Goal: Task Accomplishment & Management: Use online tool/utility

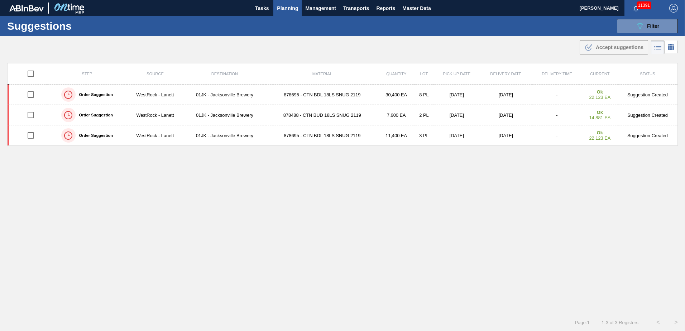
drag, startPoint x: 621, startPoint y: 0, endPoint x: 457, endPoint y: 37, distance: 167.9
click at [457, 37] on div ".b{fill:var(--color-action-default)} Accept suggestions" at bounding box center [342, 46] width 685 height 20
click at [645, 23] on div "089F7B8B-B2A5-4AFE-B5C0-19BA573D28AC Filter" at bounding box center [648, 26] width 24 height 9
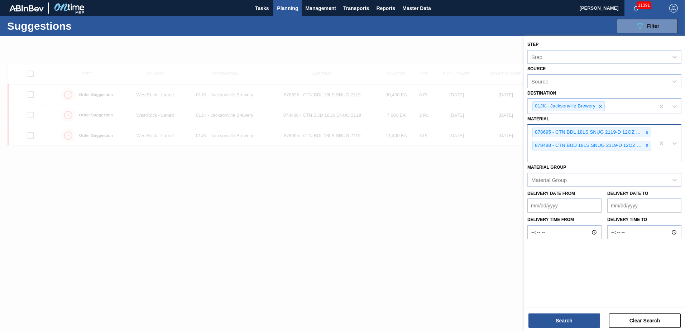
click at [605, 152] on div "878695 - CTN BDL 18LS SNUG 2119-D 12OZ FOLD 0924 878488 - CTN BUD 18LS SNUG 211…" at bounding box center [591, 143] width 127 height 37
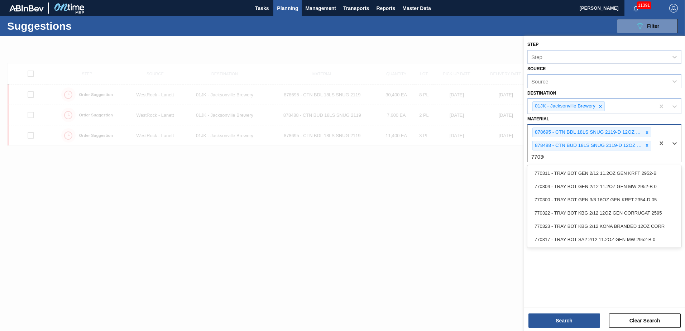
type input "770304"
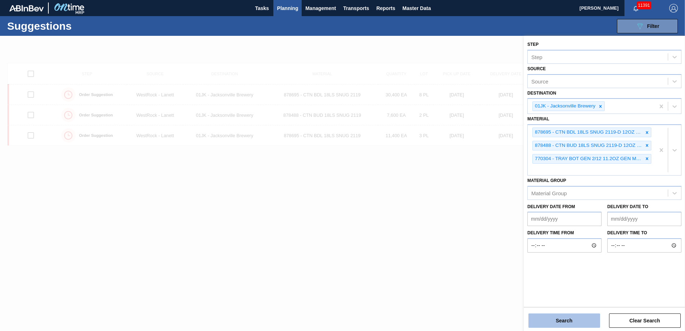
click at [573, 325] on button "Search" at bounding box center [565, 321] width 72 height 14
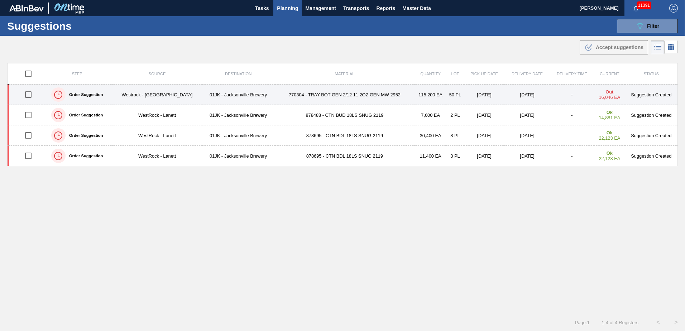
click at [373, 94] on td "770304 - TRAY BOT GEN 2/12 11.2OZ GEN MW 2952" at bounding box center [345, 95] width 140 height 20
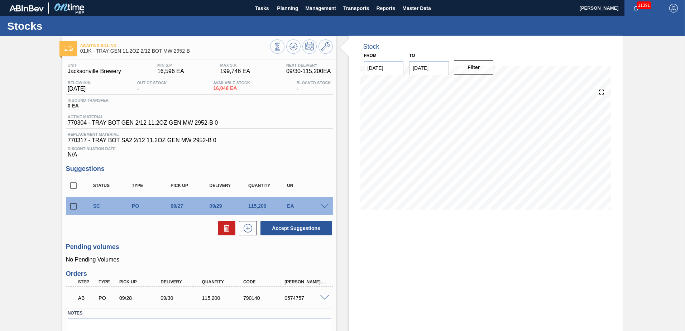
click at [323, 298] on span at bounding box center [324, 297] width 9 height 5
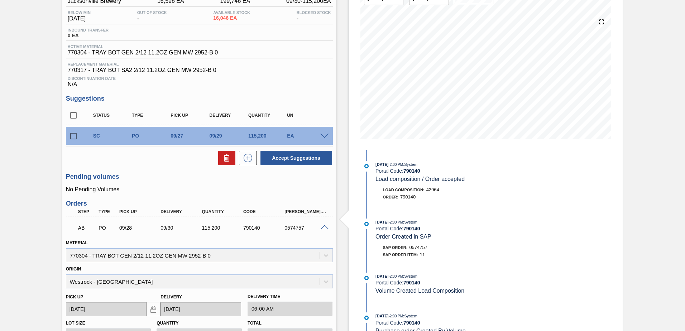
scroll to position [72, 0]
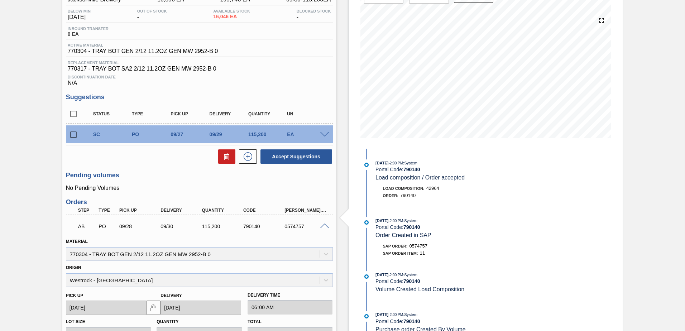
click at [321, 254] on div "Material 770304 - TRAY BOT GEN 2/12 11.2OZ GEN MW 2952-B 0" at bounding box center [199, 249] width 267 height 24
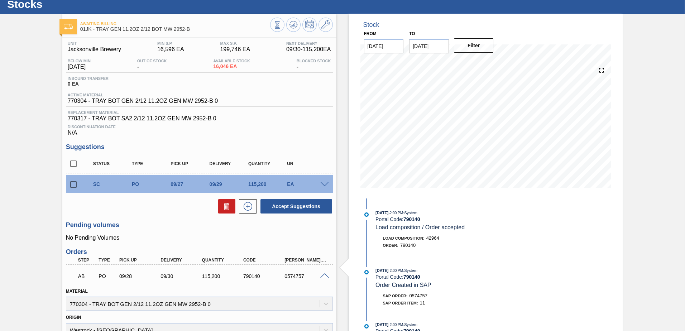
scroll to position [0, 0]
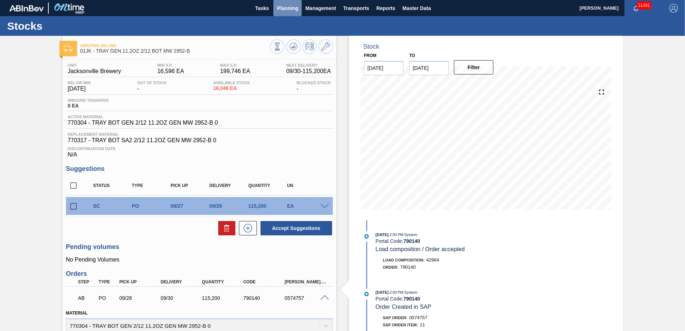
click at [293, 9] on span "Planning" at bounding box center [287, 8] width 21 height 9
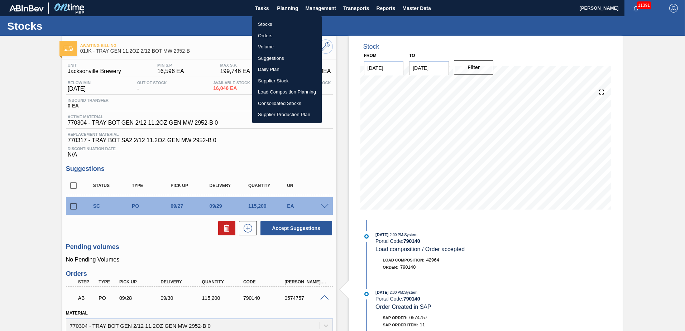
click at [274, 56] on li "Suggestions" at bounding box center [287, 58] width 70 height 11
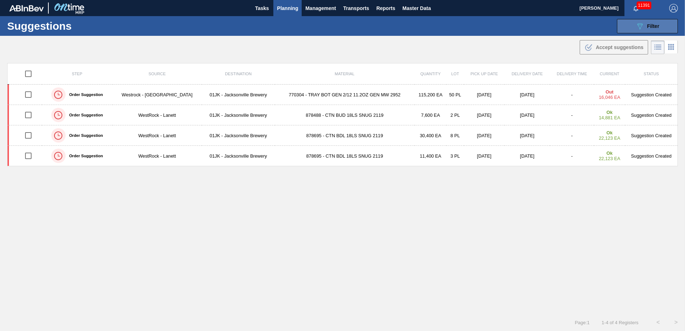
click at [625, 30] on button "089F7B8B-B2A5-4AFE-B5C0-19BA573D28AC Filter" at bounding box center [647, 26] width 61 height 14
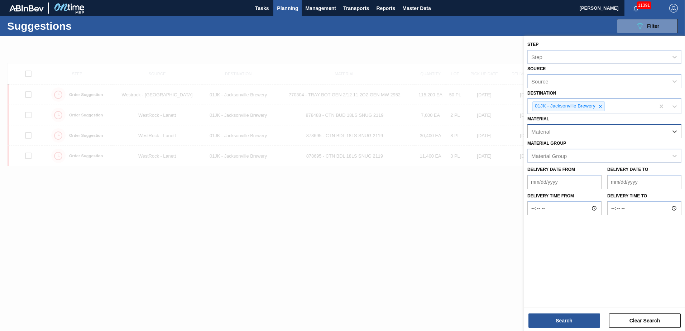
click at [562, 136] on div "Material" at bounding box center [598, 132] width 140 height 10
type input "878636"
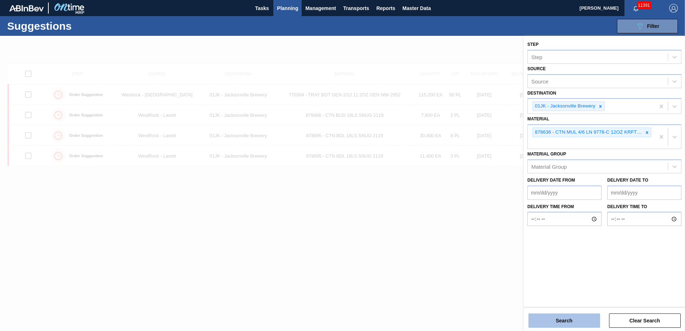
click at [580, 326] on button "Search" at bounding box center [565, 321] width 72 height 14
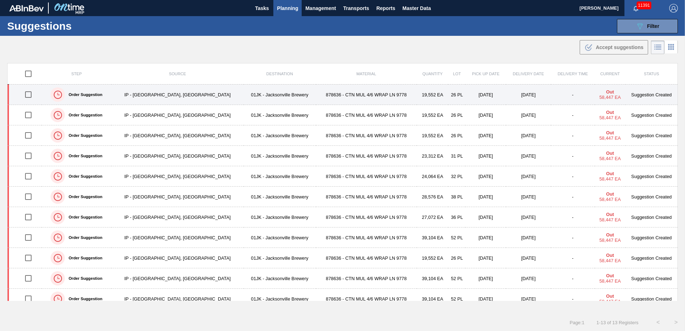
click at [29, 93] on input "checkbox" at bounding box center [28, 94] width 15 height 15
checkbox input "true"
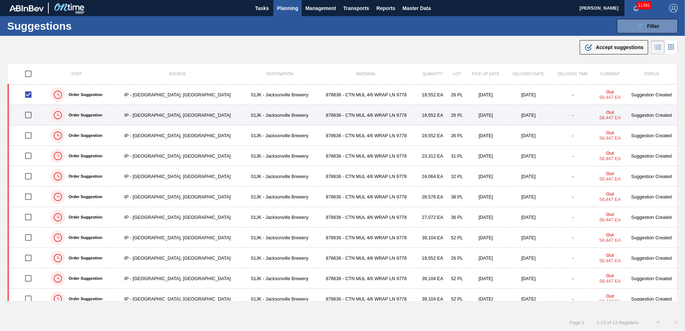
click at [27, 111] on input "checkbox" at bounding box center [28, 115] width 15 height 15
checkbox input "true"
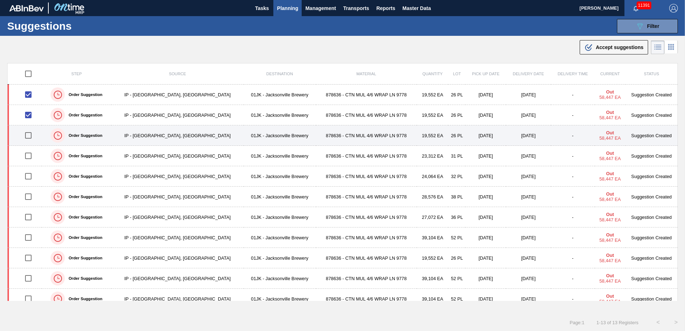
click at [30, 136] on input "checkbox" at bounding box center [28, 135] width 15 height 15
checkbox input "true"
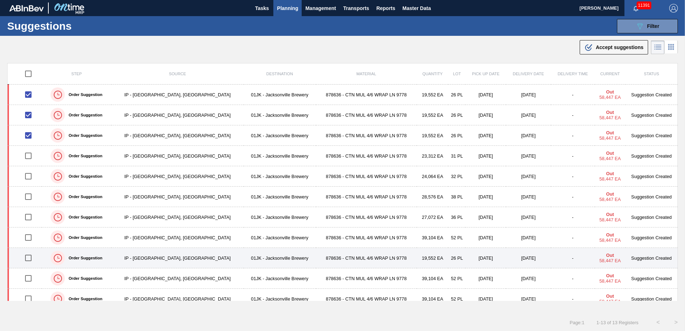
click at [28, 257] on input "checkbox" at bounding box center [28, 258] width 15 height 15
click at [27, 260] on input "checkbox" at bounding box center [28, 258] width 15 height 15
checkbox input "false"
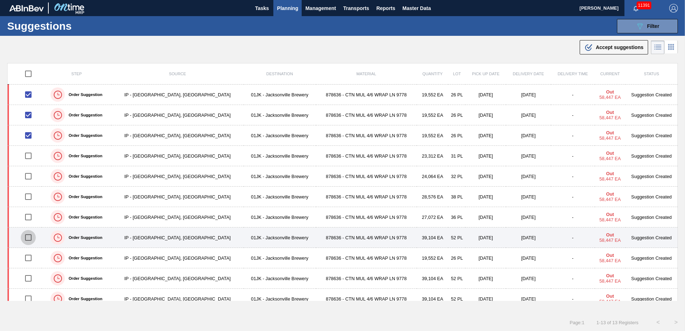
click at [30, 239] on input "checkbox" at bounding box center [28, 237] width 15 height 15
checkbox input "true"
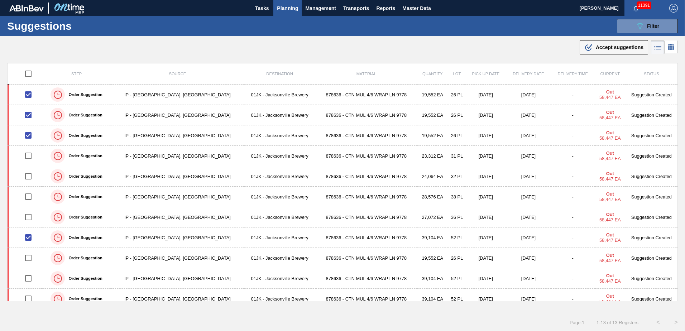
click at [612, 56] on div ".b{fill:var(--color-action-default)} Accept suggestions" at bounding box center [342, 46] width 685 height 20
click at [612, 53] on button ".b{fill:var(--color-action-default)} Accept suggestions" at bounding box center [614, 47] width 68 height 14
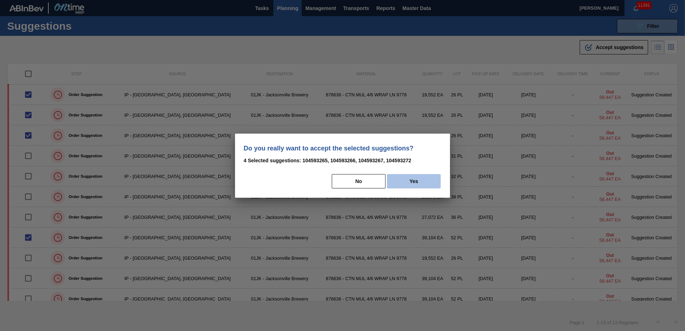
click at [424, 178] on button "Yes" at bounding box center [414, 181] width 54 height 14
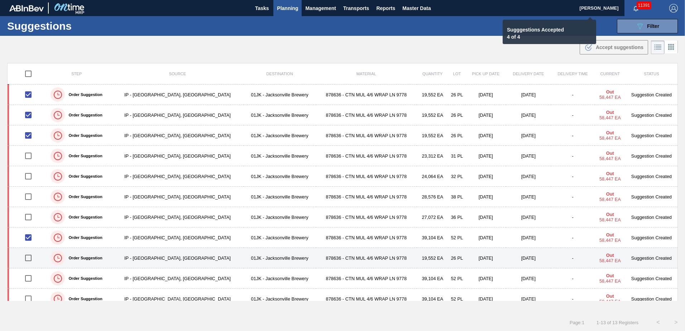
checkbox input "false"
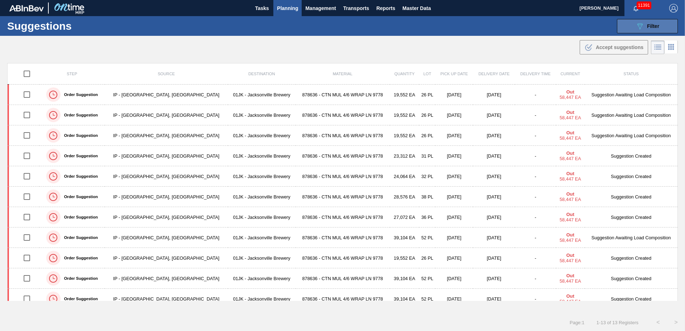
click at [640, 29] on icon "089F7B8B-B2A5-4AFE-B5C0-19BA573D28AC" at bounding box center [640, 26] width 9 height 9
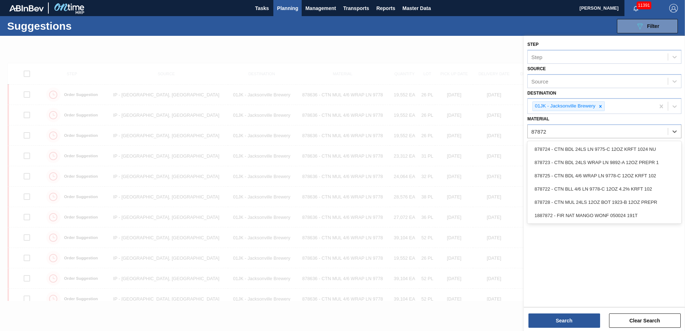
type input "878725"
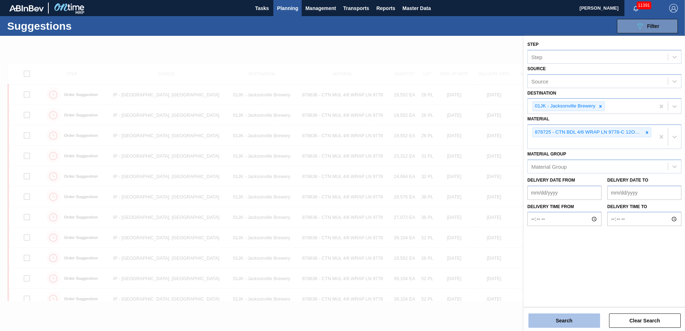
click at [565, 324] on button "Search" at bounding box center [565, 321] width 72 height 14
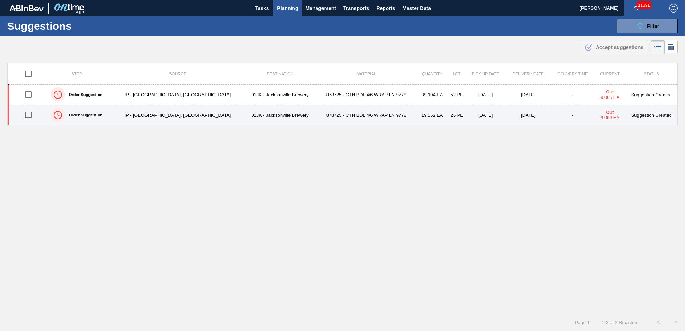
click at [32, 117] on input "checkbox" at bounding box center [28, 115] width 15 height 15
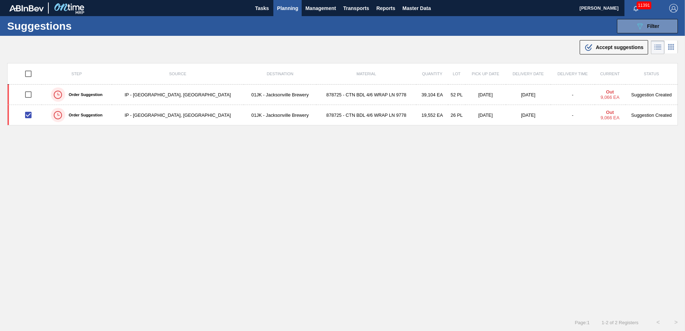
click at [609, 44] on div ".b{fill:var(--color-action-default)} Accept suggestions" at bounding box center [614, 47] width 59 height 9
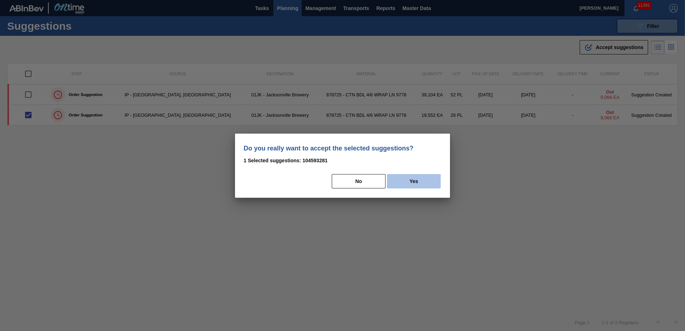
click at [422, 179] on button "Yes" at bounding box center [414, 181] width 54 height 14
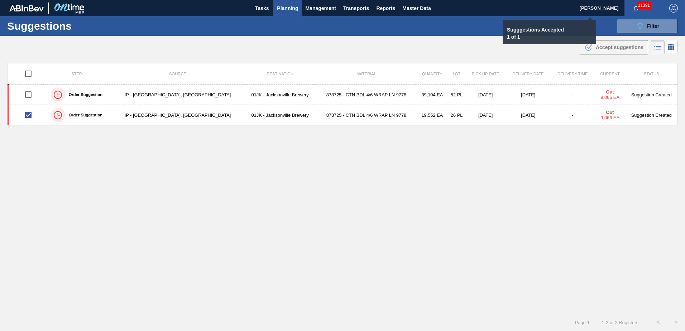
checkbox input "false"
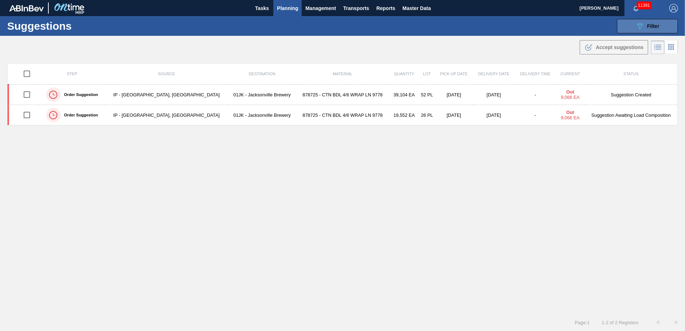
click at [651, 29] on div "089F7B8B-B2A5-4AFE-B5C0-19BA573D28AC Filter" at bounding box center [648, 26] width 24 height 9
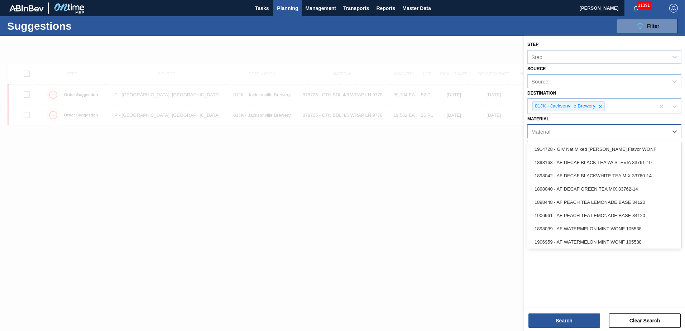
click at [657, 131] on div "Material" at bounding box center [598, 132] width 140 height 10
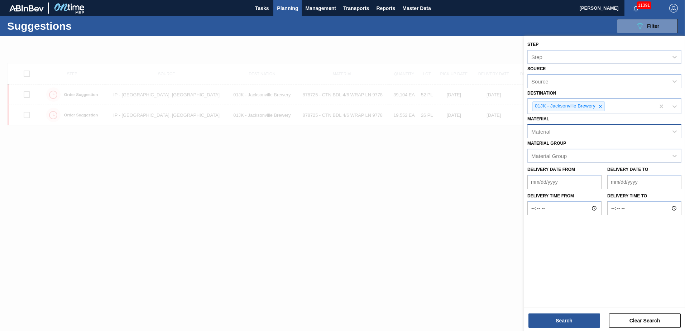
click at [540, 130] on div "Material" at bounding box center [541, 132] width 19 height 6
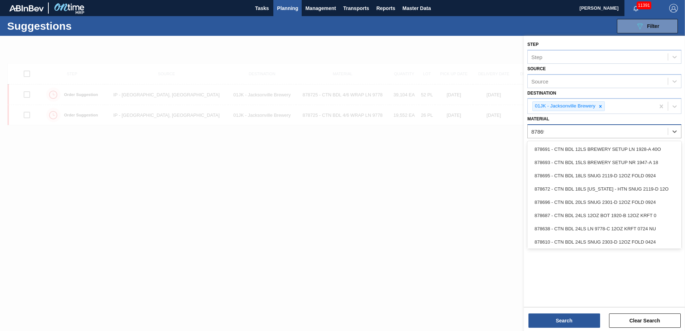
type input "878695"
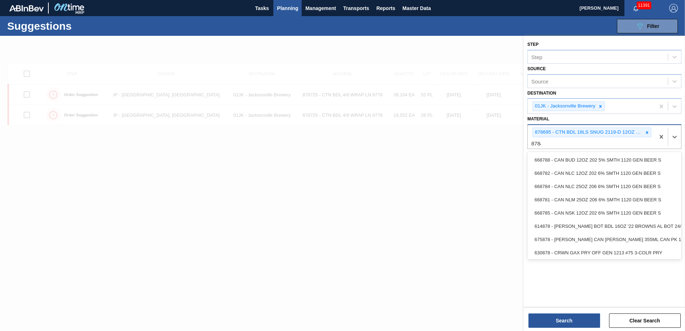
type input "878448"
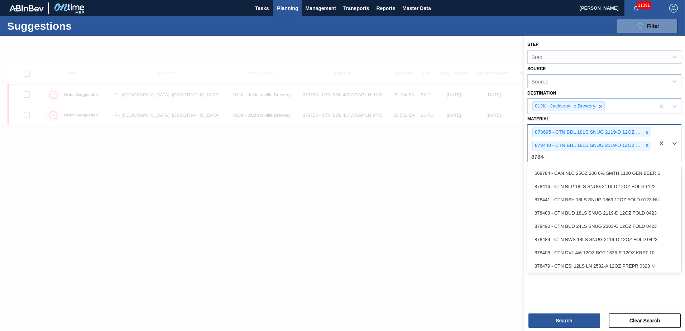
type input "878441"
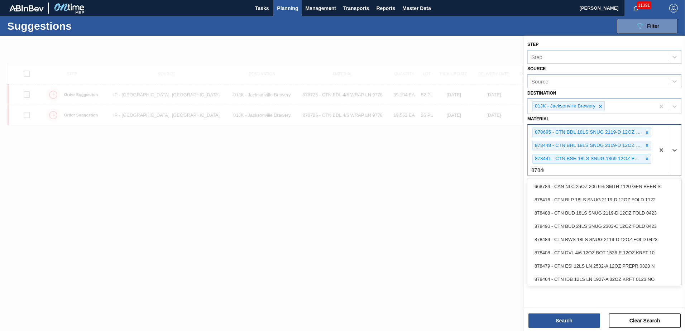
type input "878488"
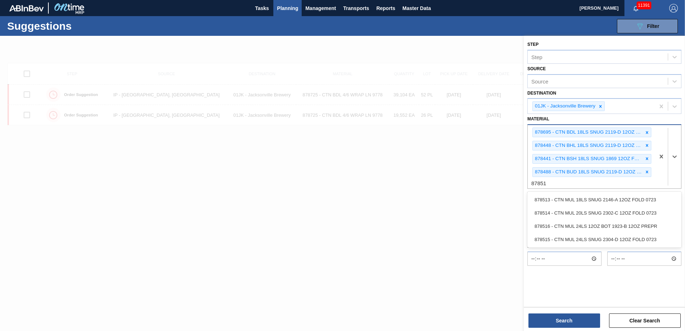
type input "878513"
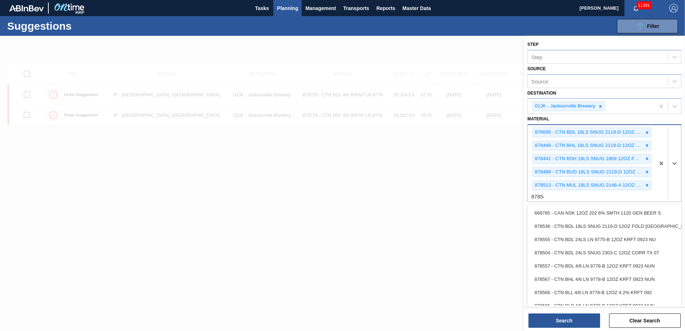
type input "878546"
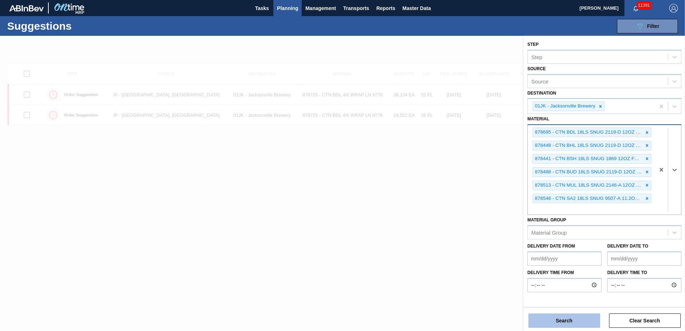
click at [567, 317] on button "Search" at bounding box center [565, 321] width 72 height 14
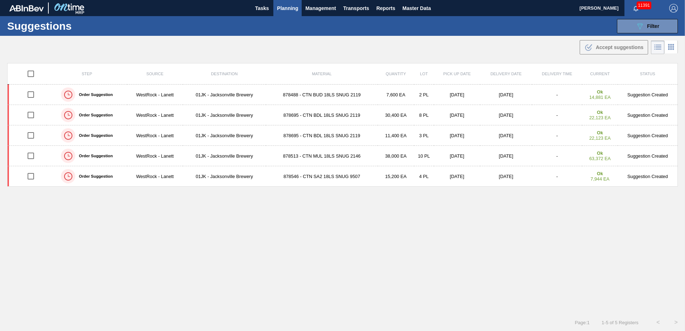
click at [498, 24] on div "Suggestions 089F7B8B-B2A5-4AFE-B5C0-19BA573D28AC Filter Step Step Source Source…" at bounding box center [342, 26] width 685 height 20
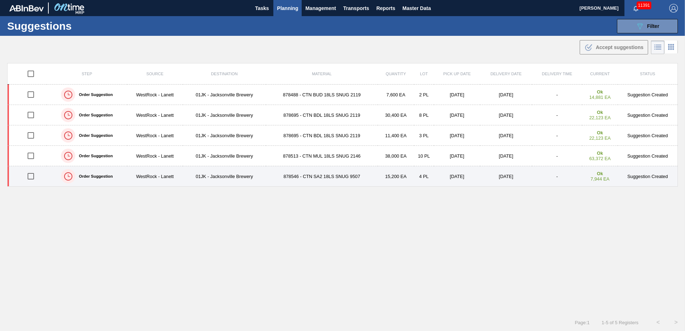
click at [27, 171] on input "checkbox" at bounding box center [30, 176] width 15 height 15
checkbox input "true"
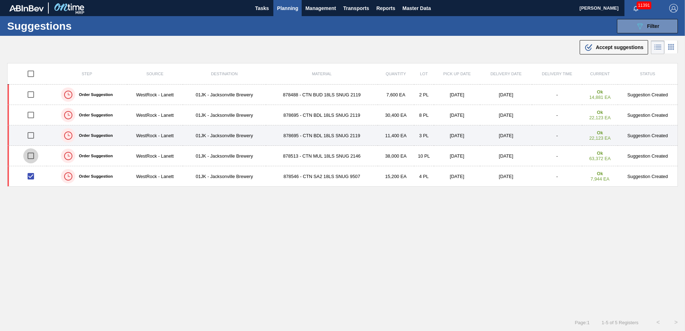
drag, startPoint x: 29, startPoint y: 156, endPoint x: 29, endPoint y: 145, distance: 10.8
click at [29, 155] on input "checkbox" at bounding box center [30, 155] width 15 height 15
checkbox input "true"
click at [29, 137] on input "checkbox" at bounding box center [30, 135] width 15 height 15
checkbox input "true"
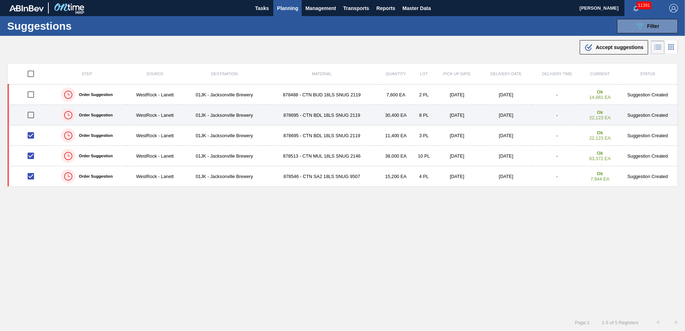
click at [31, 117] on input "checkbox" at bounding box center [30, 115] width 15 height 15
checkbox input "true"
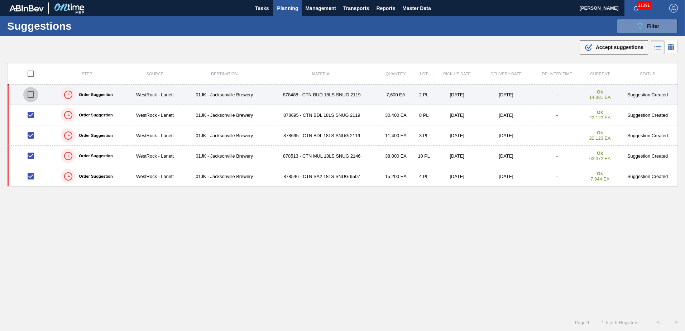
click at [31, 90] on input "checkbox" at bounding box center [30, 94] width 15 height 15
checkbox input "true"
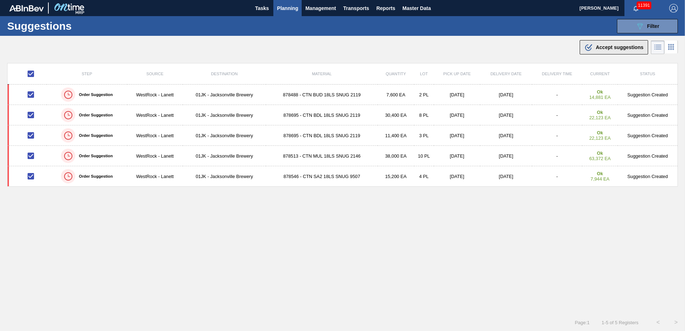
click at [622, 49] on span "Accept suggestions" at bounding box center [620, 47] width 48 height 6
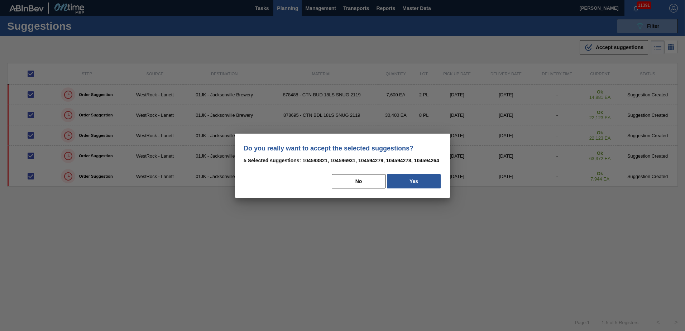
click at [441, 183] on div "No Yes" at bounding box center [343, 182] width 198 height 16
click at [419, 183] on button "Yes" at bounding box center [414, 181] width 54 height 14
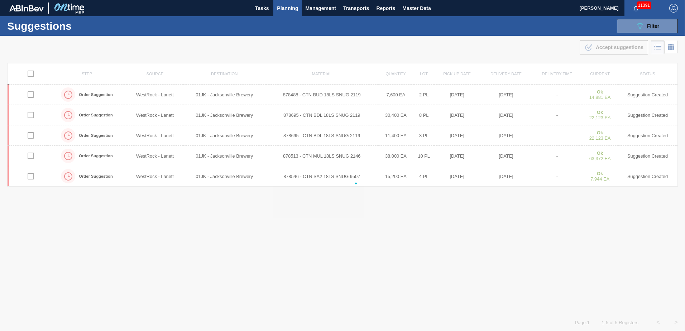
checkbox input "false"
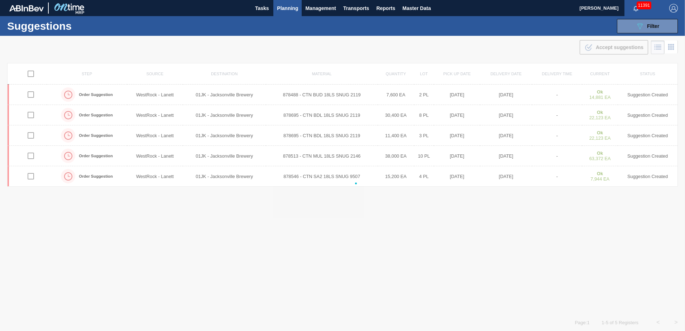
checkbox input "false"
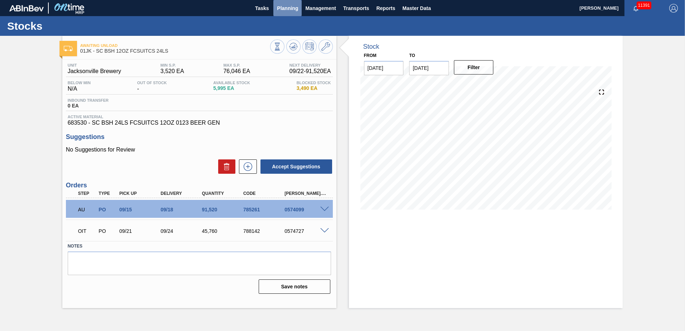
click at [295, 9] on span "Planning" at bounding box center [287, 8] width 21 height 9
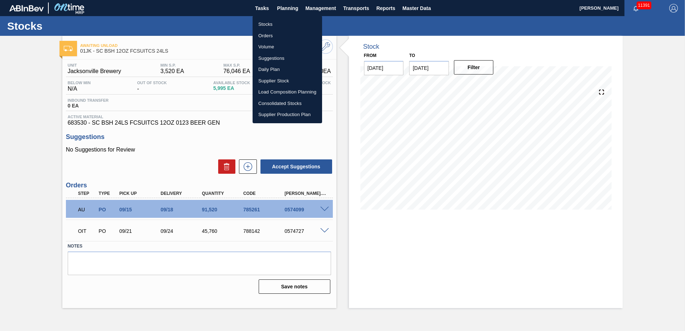
click at [291, 92] on li "Load Composition Planning" at bounding box center [288, 91] width 70 height 11
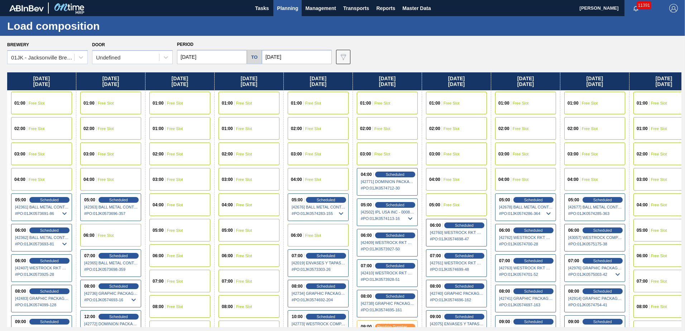
click at [219, 58] on input "09/18/2025" at bounding box center [212, 57] width 70 height 14
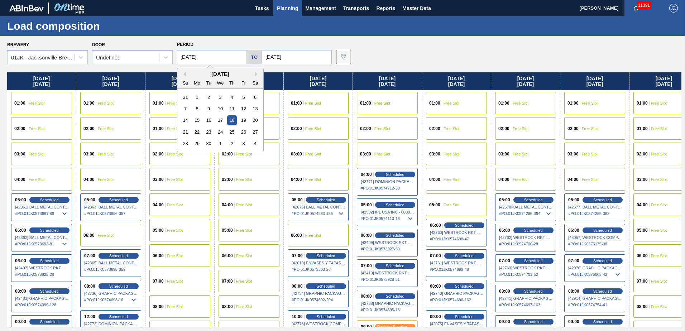
drag, startPoint x: 186, startPoint y: 142, endPoint x: 186, endPoint y: 138, distance: 4.7
click at [186, 141] on div "28" at bounding box center [186, 144] width 10 height 10
type input "[DATE]"
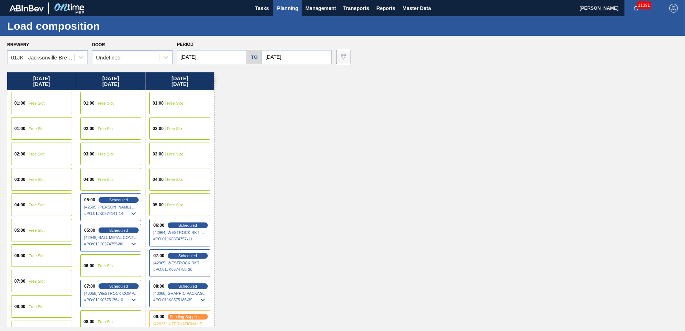
click at [311, 63] on input "[DATE]" at bounding box center [297, 57] width 70 height 14
click at [339, 71] on div "September 2025" at bounding box center [305, 74] width 86 height 6
click at [339, 77] on div "September 2025" at bounding box center [305, 74] width 86 height 6
click at [339, 75] on div "Previous Month Next Month September 2025 Su Mo Tu We Th Fr Sa 31 1 2 3 4 5 6 7 …" at bounding box center [305, 110] width 87 height 85
click at [340, 75] on button "Next Month" at bounding box center [342, 74] width 5 height 5
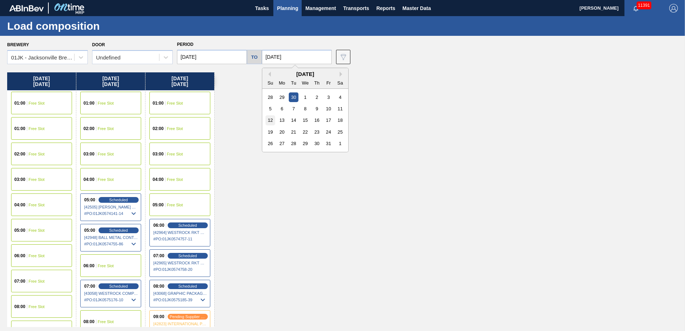
click at [271, 119] on div "12" at bounding box center [271, 120] width 10 height 10
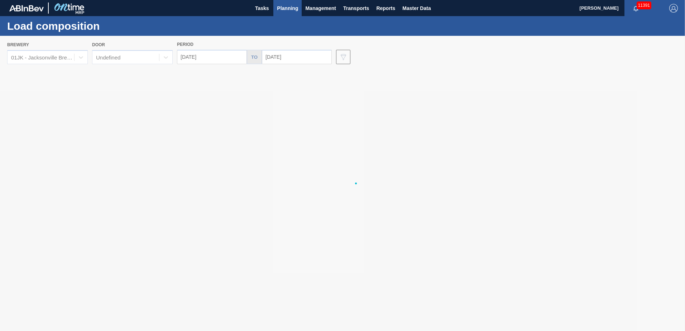
type input "[DATE]"
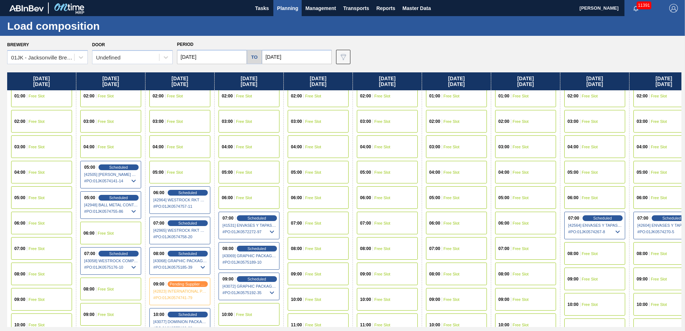
scroll to position [143, 0]
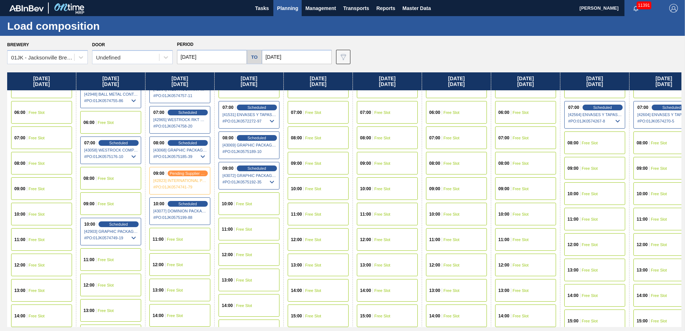
click at [252, 199] on div "10:00 Free Slot" at bounding box center [249, 204] width 61 height 23
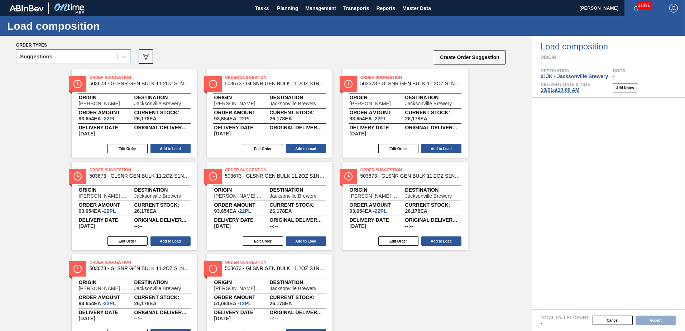
click at [76, 57] on div "Suggestions" at bounding box center [66, 57] width 101 height 10
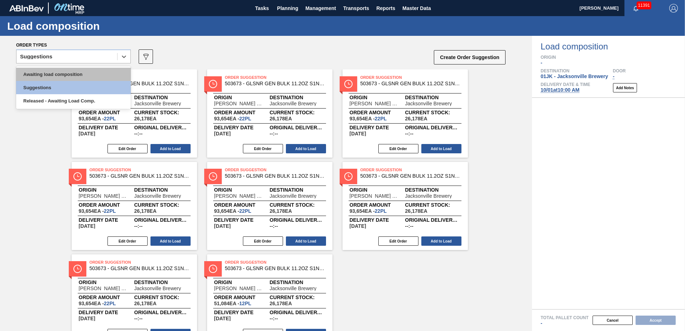
click at [66, 71] on div "Awaiting load composition" at bounding box center [73, 74] width 115 height 13
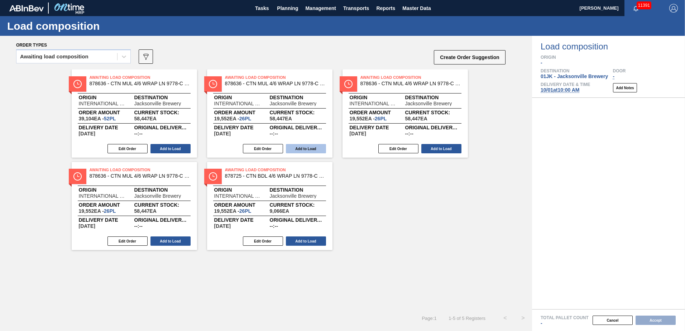
click at [317, 149] on button "Add to Load" at bounding box center [306, 148] width 40 height 9
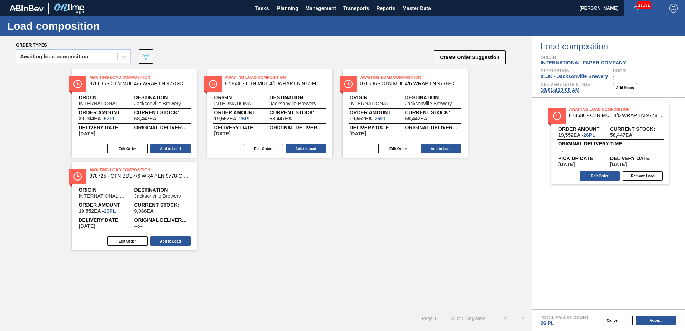
click at [312, 151] on button "Add to Load" at bounding box center [306, 148] width 40 height 9
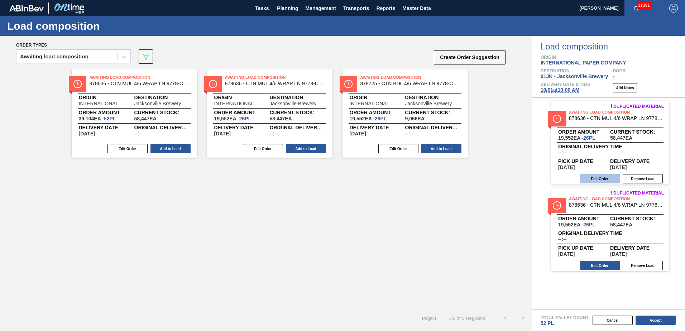
click at [596, 179] on button "Edit Order" at bounding box center [600, 178] width 40 height 9
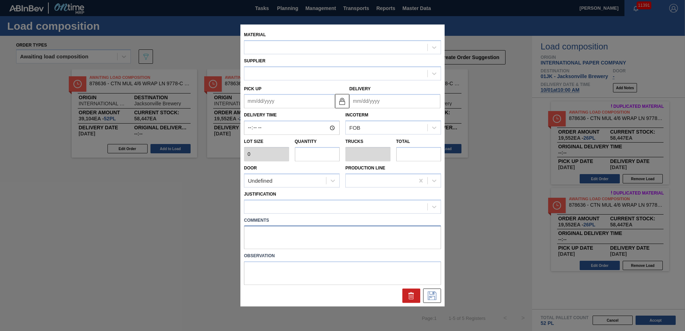
click at [333, 242] on div "Material Supplier Pick up Delivery Delivery Time Incoterm FOB Lot size 0 Quanti…" at bounding box center [343, 165] width 204 height 282
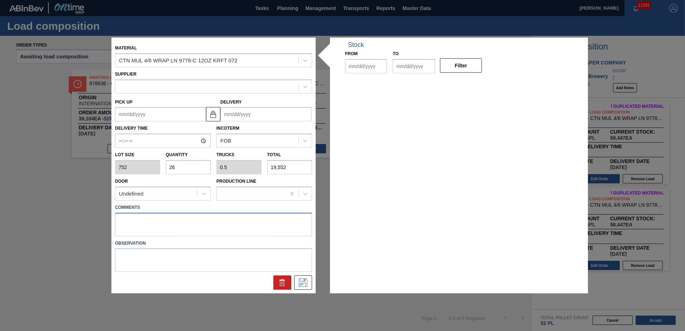
type input "752"
type input "26"
type input "0.5"
type input "19,552"
type up "[DATE]"
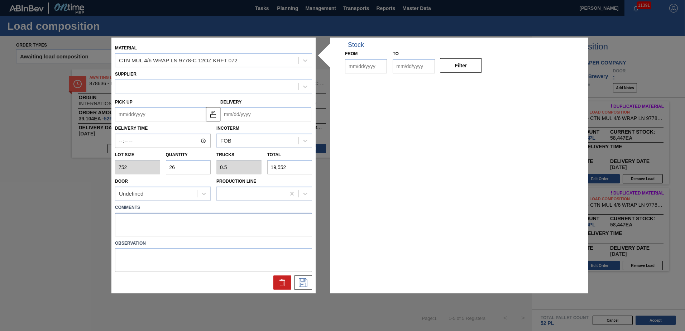
type input "[DATE]"
drag, startPoint x: 188, startPoint y: 223, endPoint x: 94, endPoint y: 213, distance: 94.9
click at [94, 213] on div "Material CTN MUL 4/6 WRAP LN 9778-C 12OZ KRFT 072 Supplier A - 8221645 - IP - T…" at bounding box center [342, 165] width 685 height 331
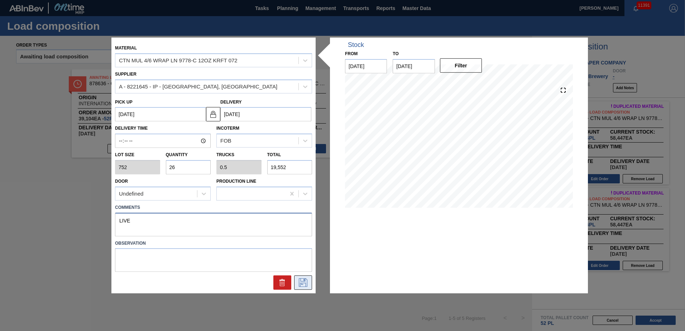
type textarea "LIVE"
click at [304, 285] on icon at bounding box center [303, 283] width 11 height 9
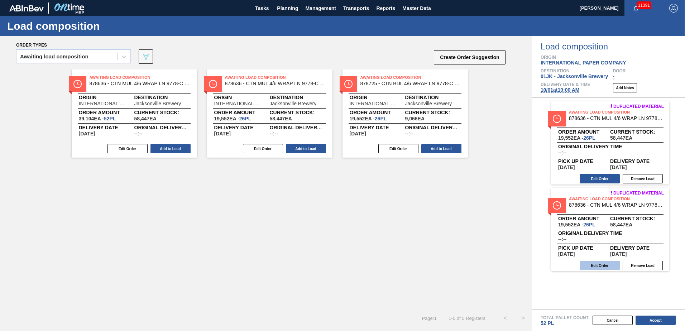
click at [605, 267] on button "Edit Order" at bounding box center [600, 265] width 40 height 9
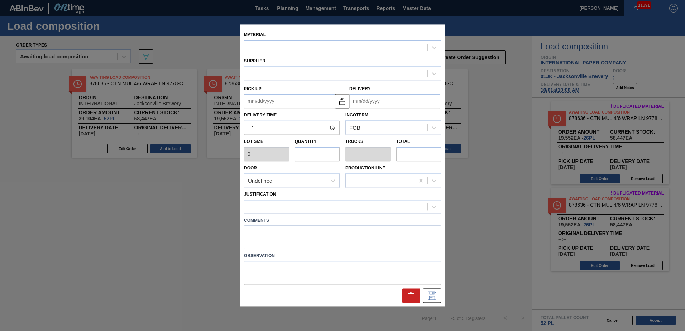
click at [314, 240] on textarea at bounding box center [342, 238] width 197 height 24
type input "752"
type input "26"
type input "0.5"
type input "19,552"
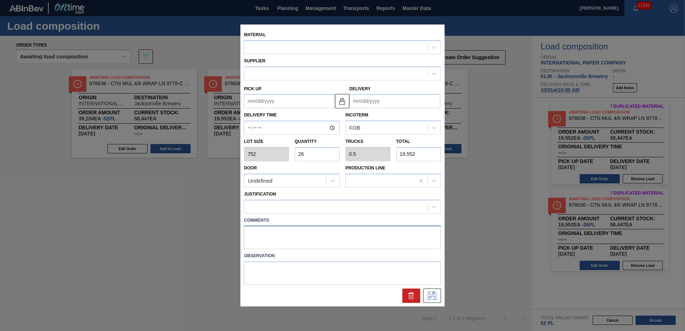
type up "[DATE]"
type input "[DATE]"
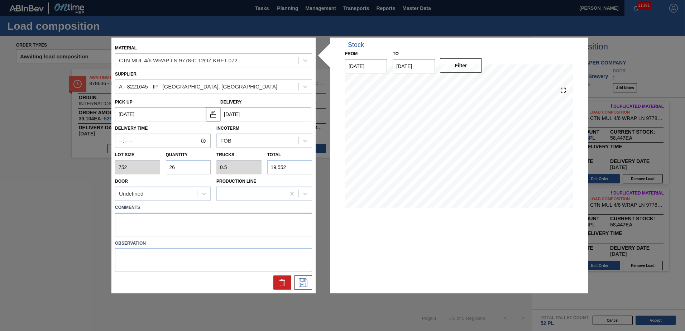
paste textarea "LIVE"
type textarea "LIVE"
click at [302, 280] on icon at bounding box center [303, 283] width 11 height 9
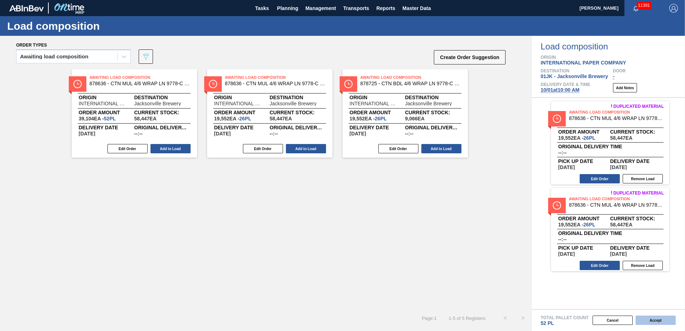
click at [646, 317] on button "Accept" at bounding box center [656, 320] width 40 height 9
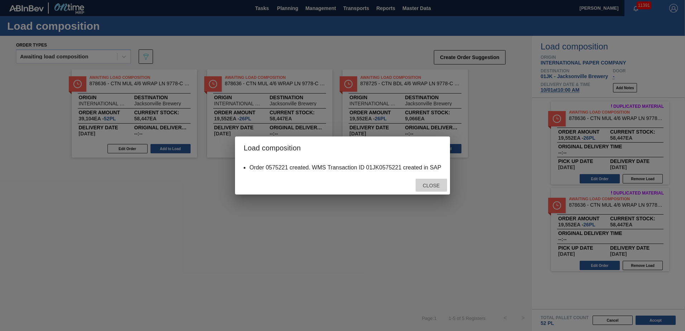
click at [418, 184] on span "Close" at bounding box center [431, 186] width 28 height 6
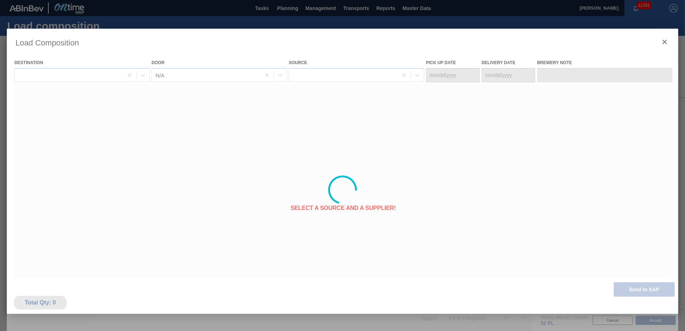
type Date "[DATE]"
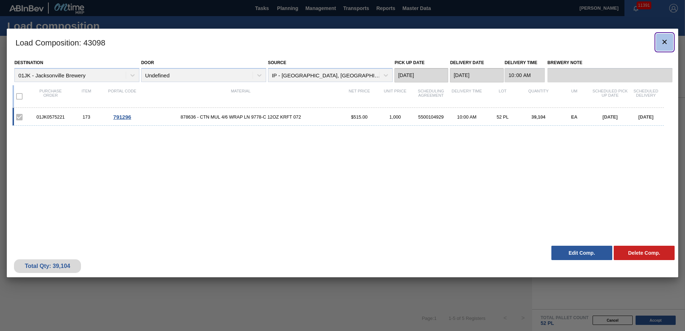
click at [665, 40] on icon "botão de ícone" at bounding box center [665, 42] width 9 height 9
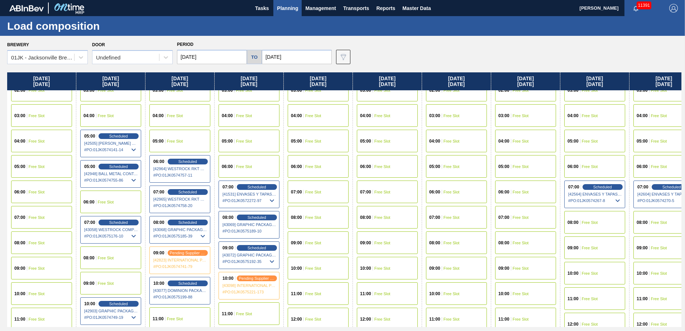
scroll to position [179, 0]
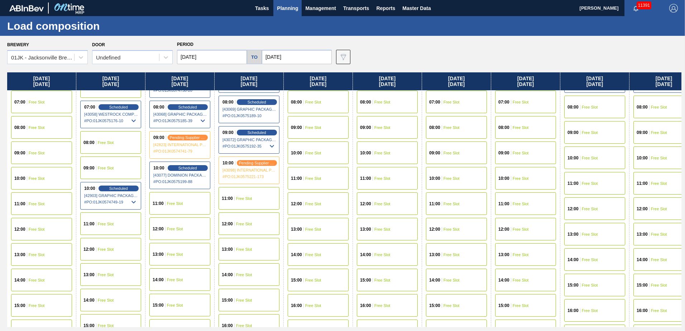
click at [298, 132] on div "09:00 Free Slot" at bounding box center [318, 127] width 61 height 23
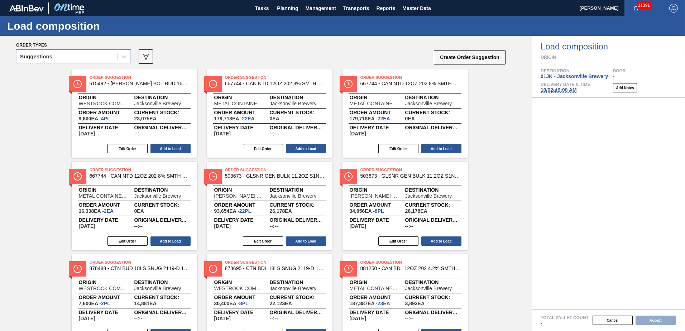
click at [90, 53] on div "Suggestions" at bounding box center [66, 57] width 101 height 10
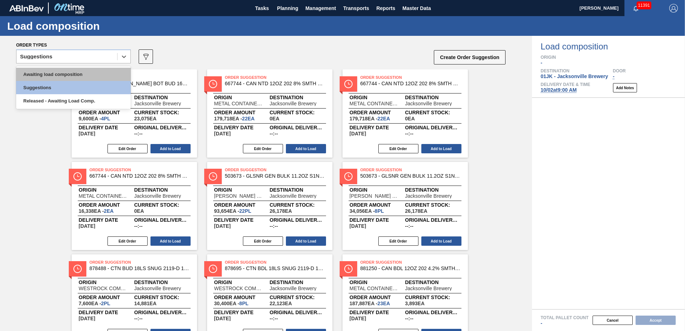
click at [81, 70] on div "Awaiting load composition" at bounding box center [73, 74] width 115 height 13
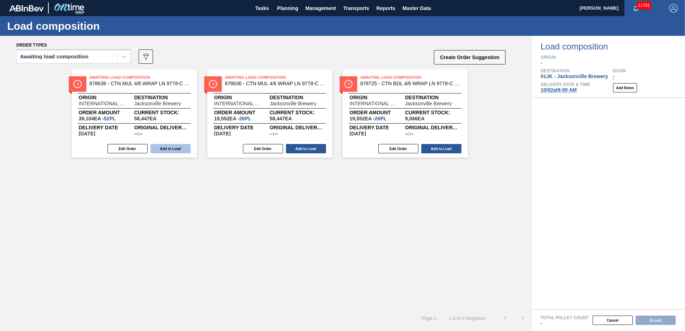
click at [184, 151] on button "Add to Load" at bounding box center [171, 148] width 40 height 9
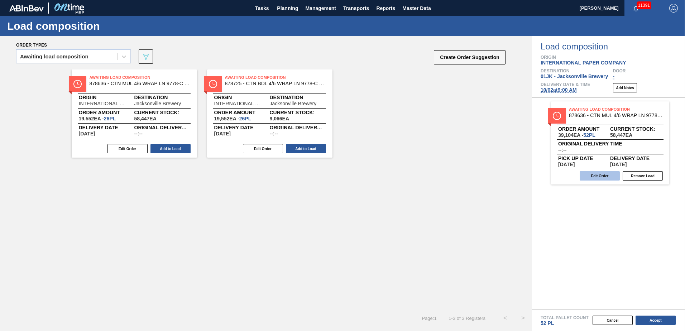
click at [608, 178] on button "Edit Order" at bounding box center [600, 175] width 40 height 9
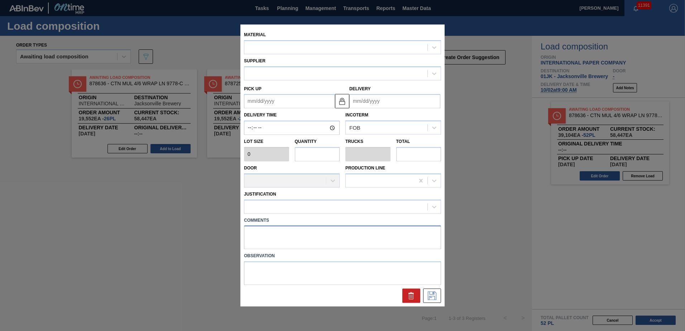
click at [354, 246] on textarea at bounding box center [342, 238] width 197 height 24
type textarea "LIVE"
type input "752"
type input "52"
type input "1"
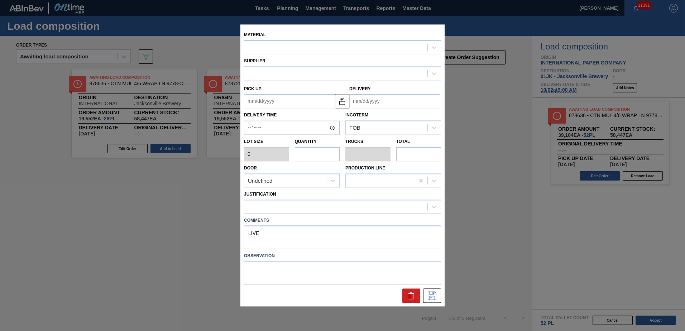
type input "39,104"
type up "[DATE]"
type input "[DATE]"
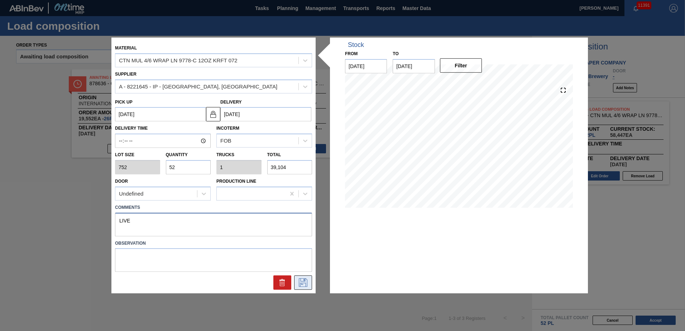
type textarea "LIVE"
click at [303, 280] on icon at bounding box center [303, 283] width 11 height 9
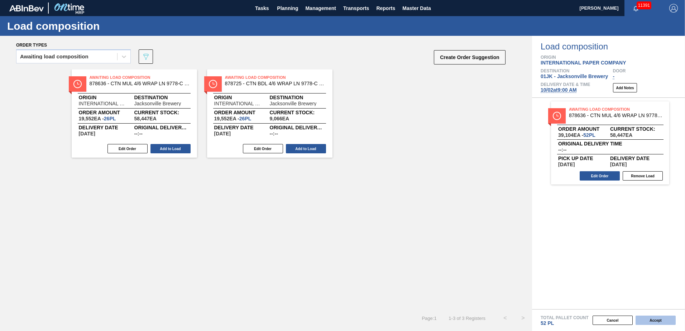
click at [649, 317] on button "Accept" at bounding box center [656, 320] width 40 height 9
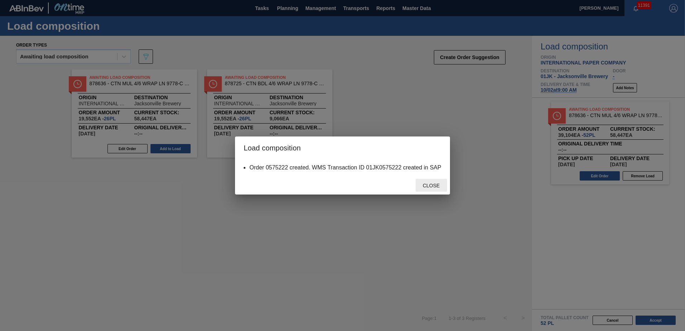
click at [439, 186] on span "Close" at bounding box center [431, 186] width 28 height 6
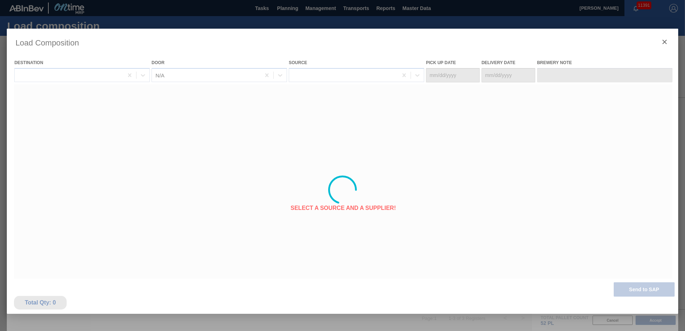
type Date "[DATE]"
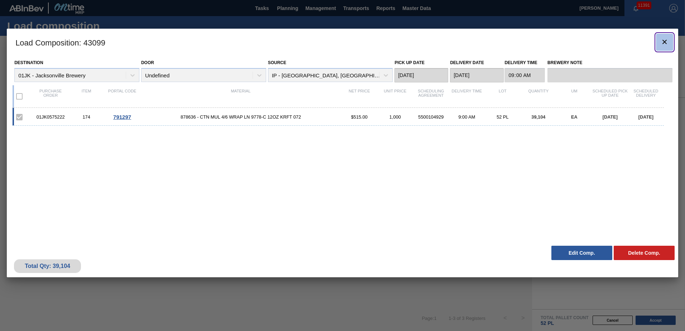
click at [663, 45] on icon "botão de ícone" at bounding box center [665, 42] width 9 height 9
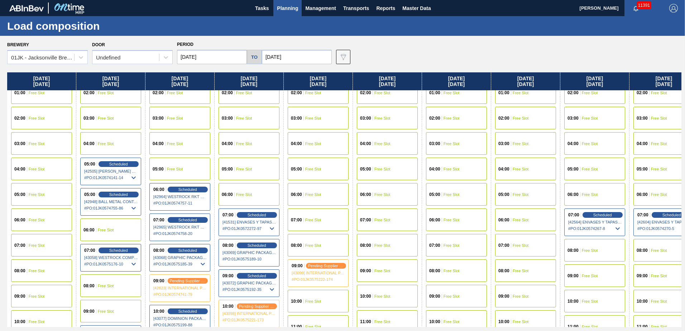
scroll to position [72, 0]
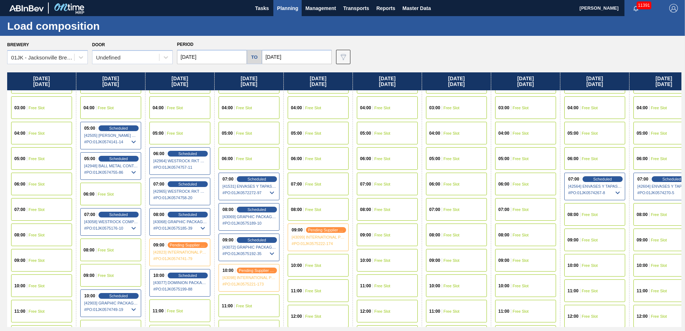
click at [379, 231] on div "09:00 Free Slot" at bounding box center [387, 235] width 61 height 23
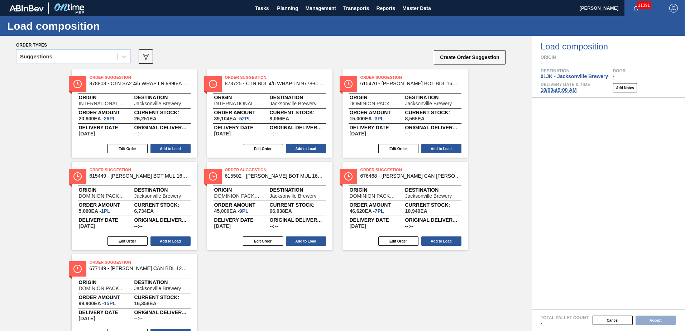
click at [98, 64] on div "Suggestions" at bounding box center [73, 58] width 115 height 19
click at [98, 60] on div "Suggestions" at bounding box center [66, 57] width 101 height 10
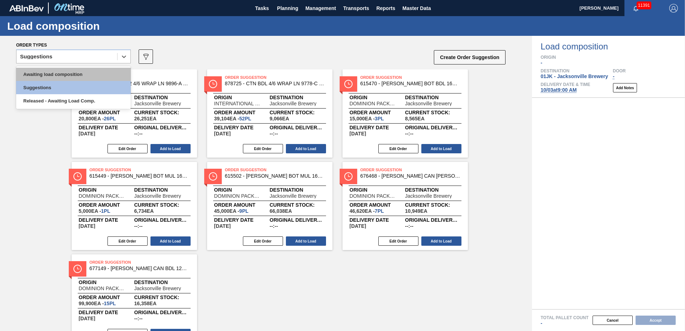
click at [86, 76] on div "Awaiting load composition" at bounding box center [73, 74] width 115 height 13
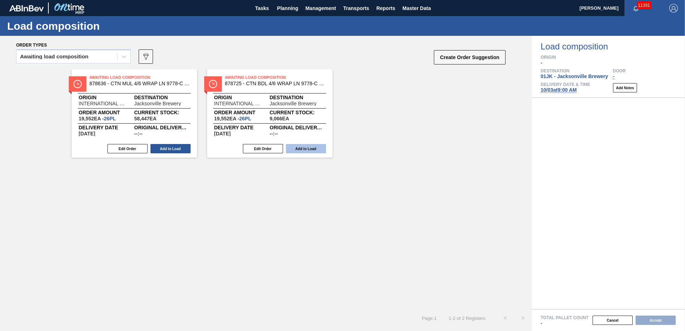
click at [309, 152] on button "Add to Load" at bounding box center [306, 148] width 40 height 9
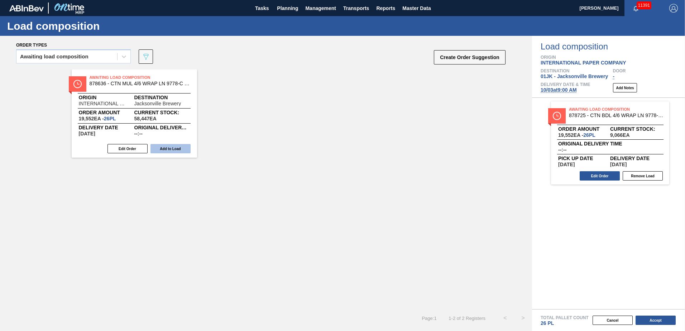
click at [184, 148] on button "Add to Load" at bounding box center [171, 148] width 40 height 9
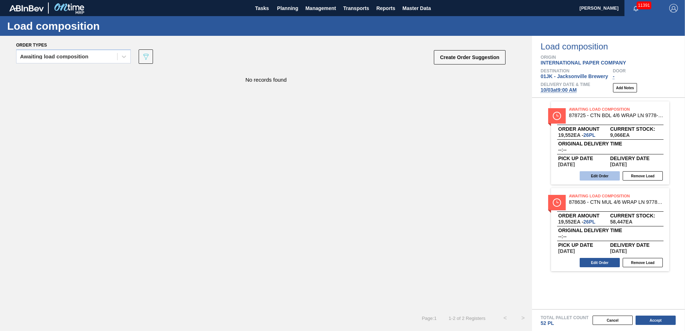
click at [593, 173] on button "Edit Order" at bounding box center [600, 175] width 40 height 9
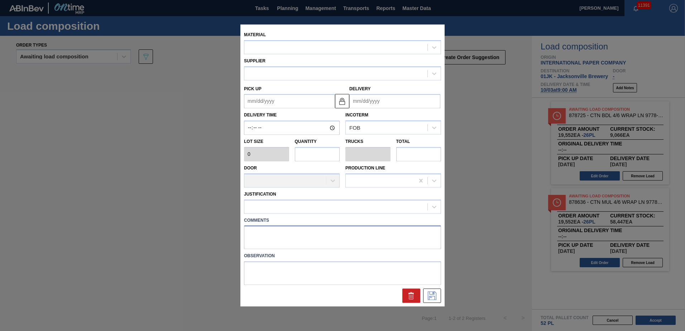
click at [284, 231] on textarea at bounding box center [342, 238] width 197 height 24
paste textarea "LIVE"
type textarea "LIVE"
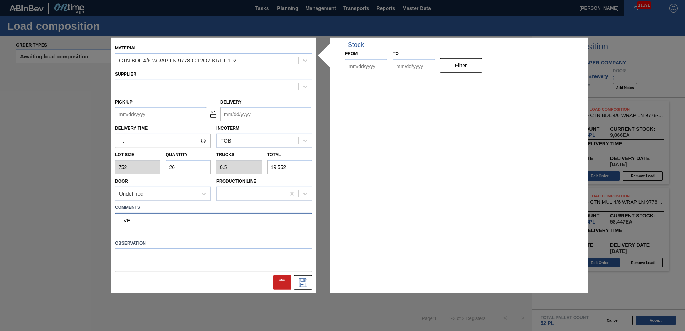
type input "752"
type input "26"
type input "0.5"
type input "19,552"
type up "[DATE]"
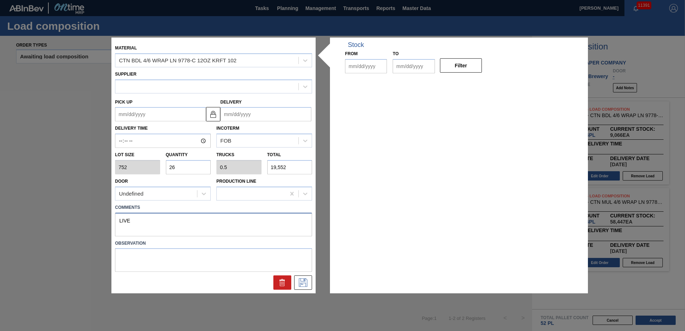
type input "[DATE]"
type textarea "LIVE"
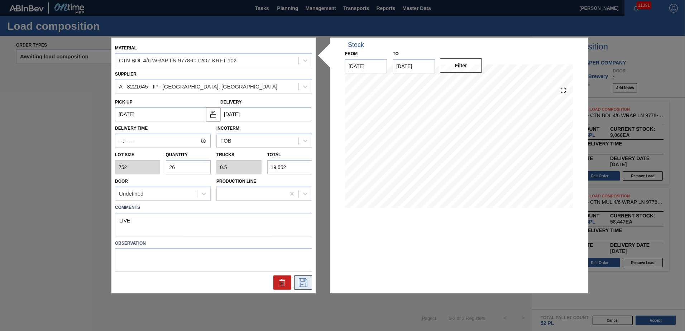
click at [302, 276] on button at bounding box center [303, 283] width 18 height 14
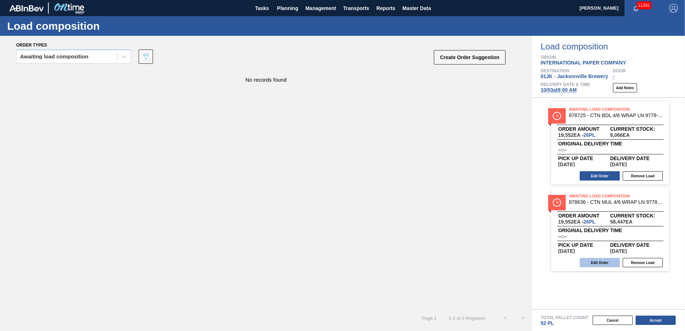
click at [588, 266] on button "Edit Order" at bounding box center [600, 262] width 40 height 9
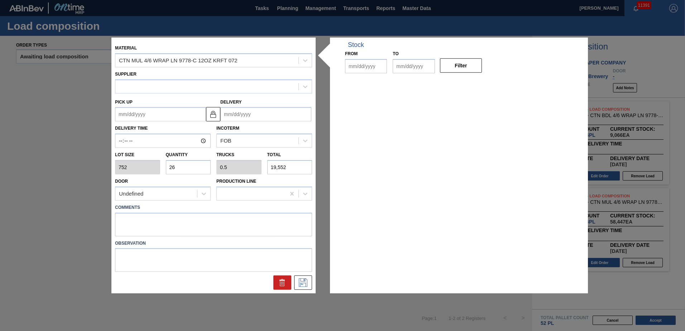
type input "752"
type input "26"
type input "0.5"
type input "19,552"
type up "[DATE]"
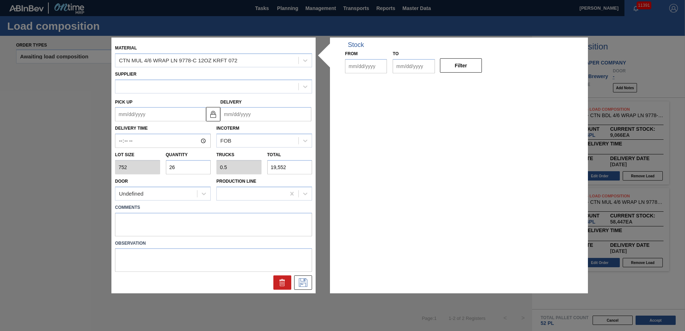
type input "[DATE]"
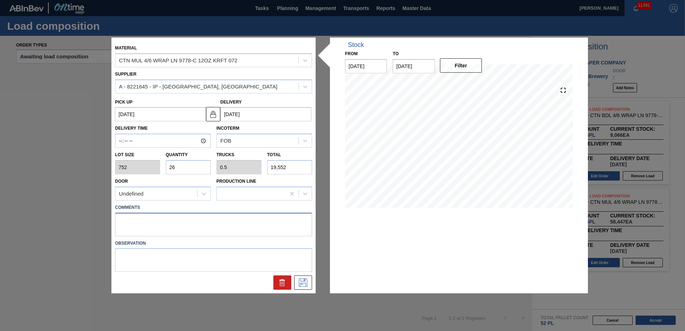
click at [243, 226] on textarea at bounding box center [213, 225] width 197 height 24
paste textarea "LIVE"
type textarea "LIVE"
click at [300, 280] on icon at bounding box center [303, 283] width 11 height 9
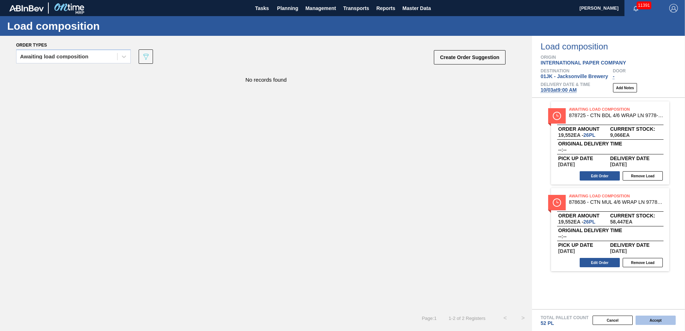
click at [662, 322] on button "Accept" at bounding box center [656, 320] width 40 height 9
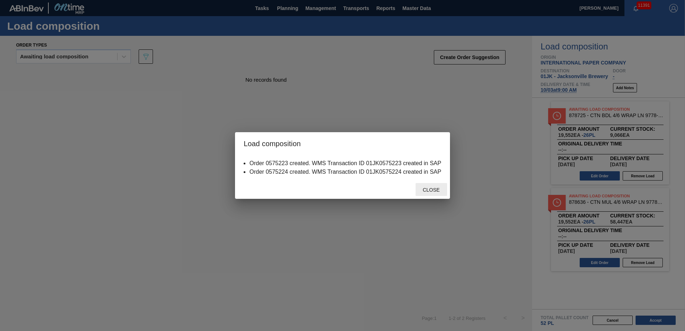
click at [423, 193] on div "Close" at bounding box center [432, 189] width 32 height 13
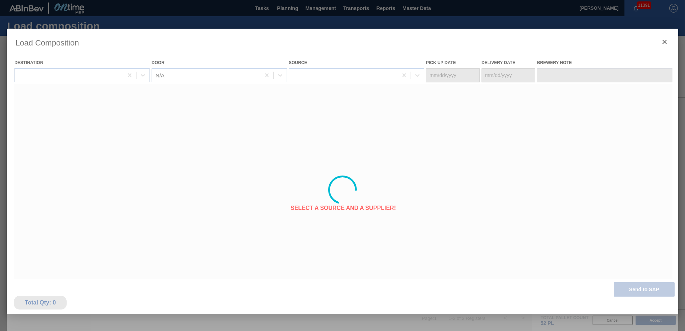
type Date "[DATE]"
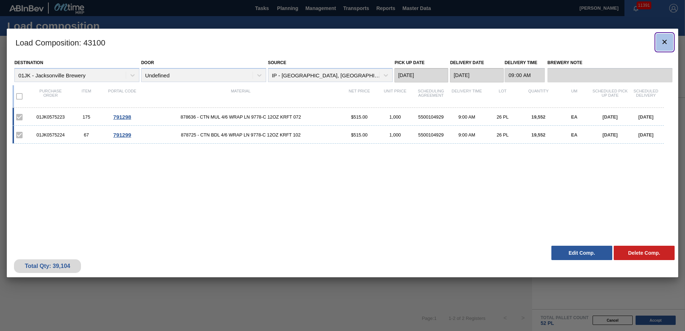
click at [668, 41] on icon "botão de ícone" at bounding box center [665, 42] width 9 height 9
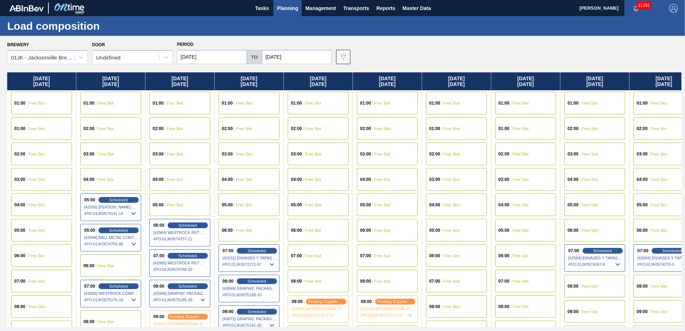
click at [430, 48] on div "Brewery 01JK - Jacksonville Brewery Door Undefined Period 09/28/2025 to 10/12/2…" at bounding box center [344, 51] width 675 height 25
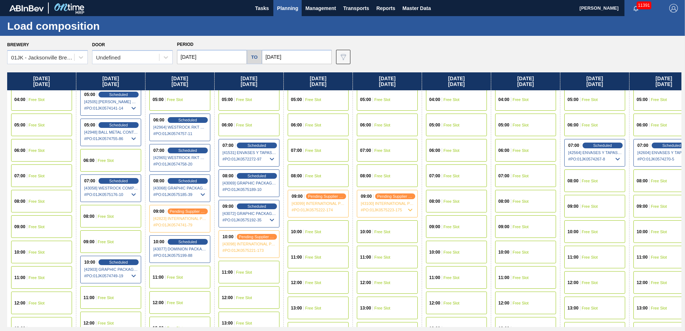
scroll to position [108, 0]
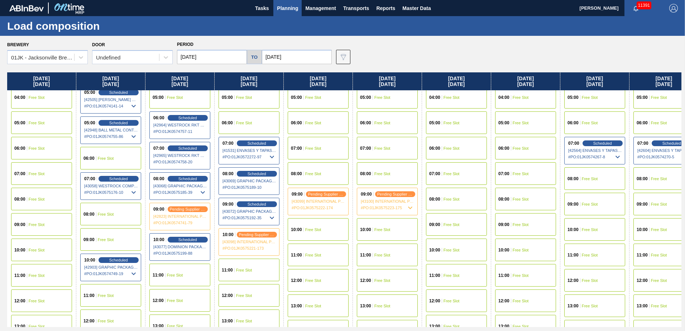
click at [324, 228] on div "10:00 Free Slot" at bounding box center [318, 229] width 61 height 23
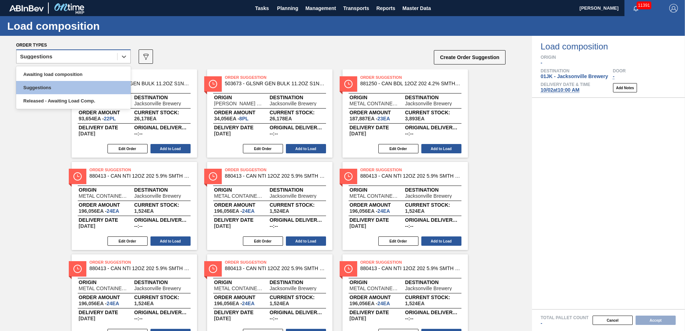
click at [114, 58] on div "Suggestions" at bounding box center [66, 57] width 101 height 10
click at [76, 77] on div "Awaiting load composition" at bounding box center [73, 74] width 115 height 13
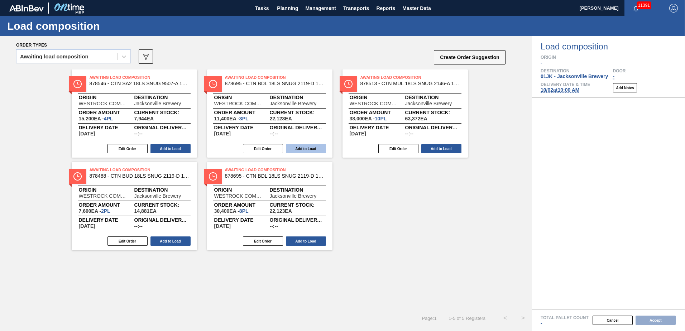
click at [314, 148] on button "Add to Load" at bounding box center [306, 148] width 40 height 9
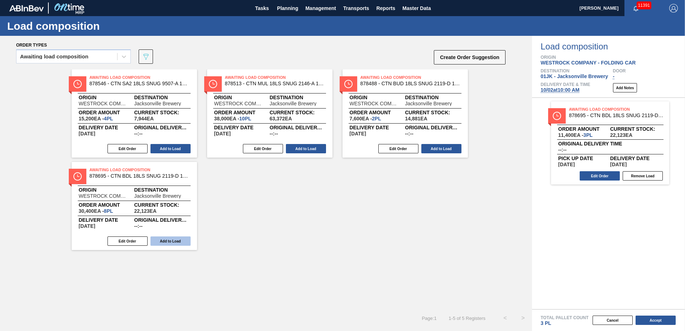
click at [182, 240] on button "Add to Load" at bounding box center [171, 241] width 40 height 9
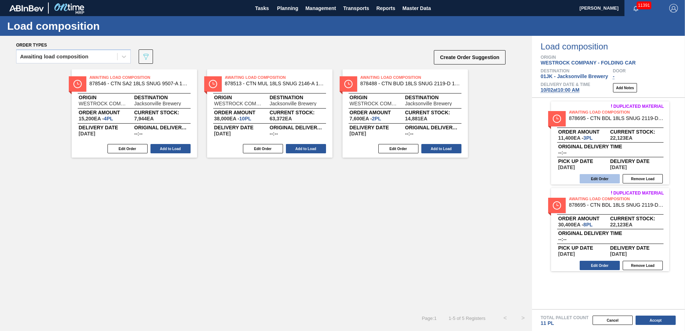
click at [595, 179] on button "Edit Order" at bounding box center [600, 178] width 40 height 9
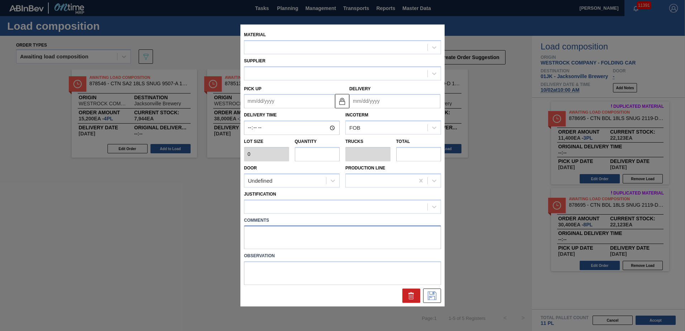
click at [311, 235] on textarea at bounding box center [342, 238] width 197 height 24
type input "3,800"
type input "3"
type input "0.115"
type input "11,400"
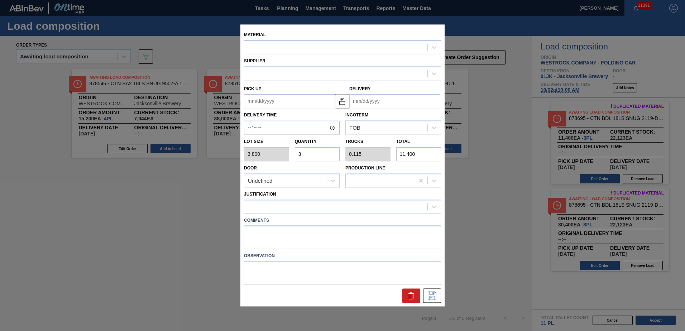
type up "[DATE]"
type input "[DATE]"
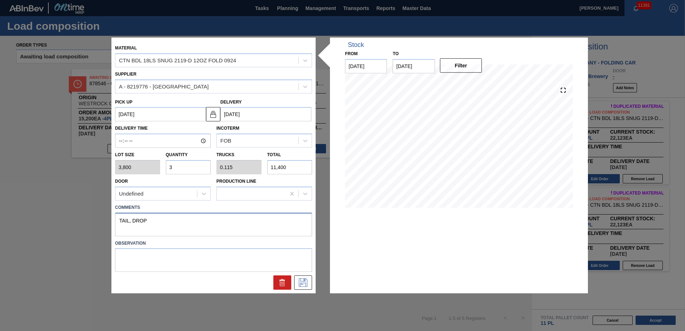
drag, startPoint x: 177, startPoint y: 224, endPoint x: 72, endPoint y: 208, distance: 106.3
click at [72, 208] on div "Material CTN BDL 18LS SNUG 2119-D 12OZ FOLD 0924 Supplier A - 8219776 - WestRoc…" at bounding box center [342, 165] width 685 height 331
type textarea "TAIL, DROP"
click at [310, 282] on button at bounding box center [303, 283] width 18 height 14
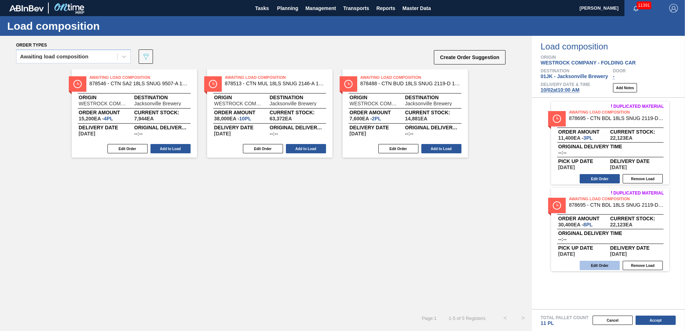
click at [600, 265] on button "Edit Order" at bounding box center [600, 265] width 40 height 9
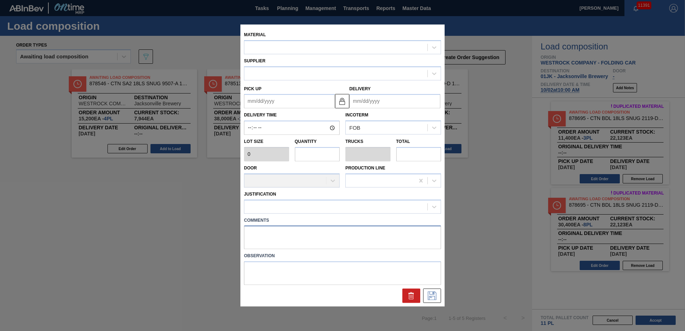
click at [309, 237] on textarea at bounding box center [342, 238] width 197 height 24
paste textarea "TAIL, DROP"
type textarea "TAIL, DROP"
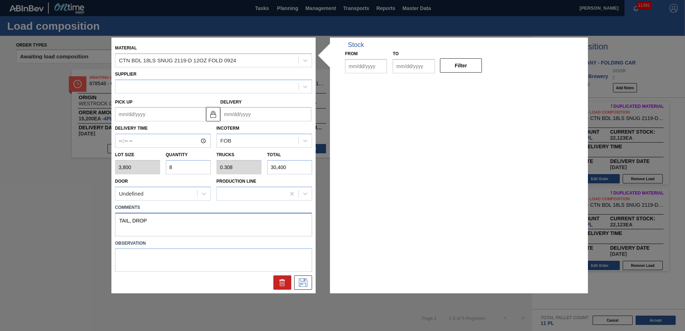
type input "3,800"
type input "8"
type input "0.308"
type input "30,400"
type up "[DATE]"
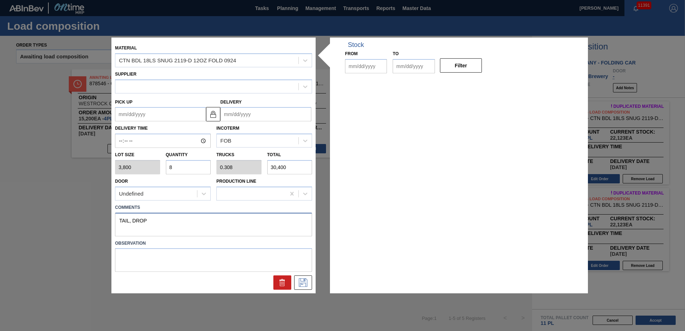
type input "[DATE]"
type textarea "TAIL, DROP"
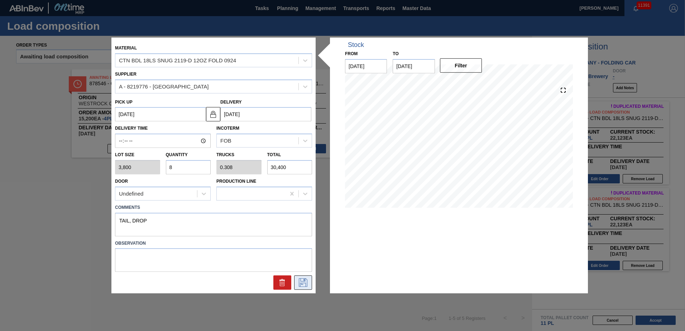
click at [305, 287] on icon at bounding box center [303, 283] width 11 height 9
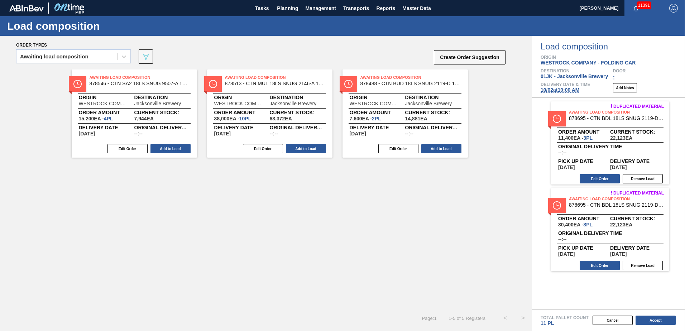
click at [435, 151] on button "Add to Load" at bounding box center [442, 148] width 40 height 9
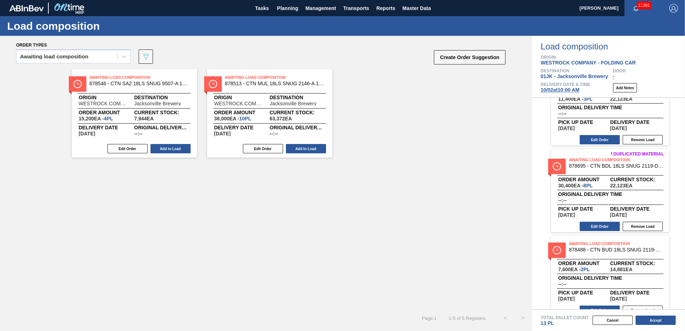
scroll to position [52, 0]
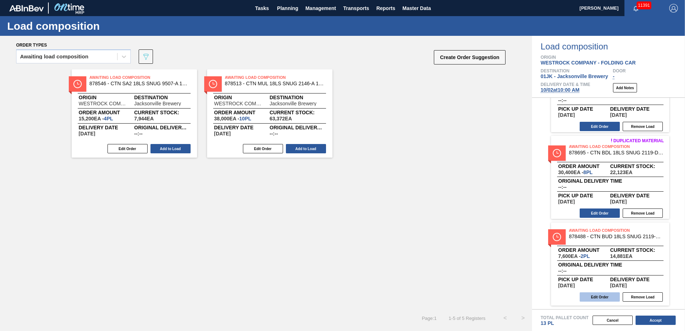
click at [609, 295] on button "Edit Order" at bounding box center [600, 297] width 40 height 9
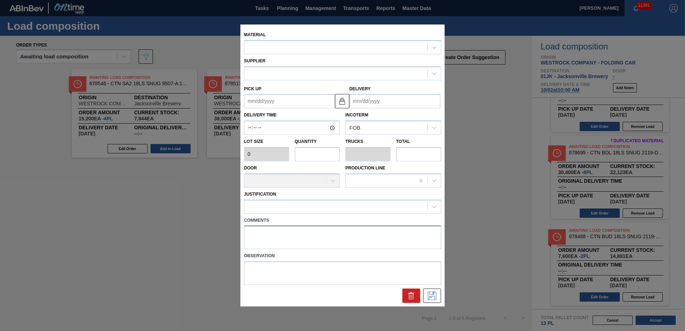
click at [313, 232] on textarea at bounding box center [342, 238] width 197 height 24
type textarea "M2, DROP"
type input "3,800"
type input "2"
type input "0.1"
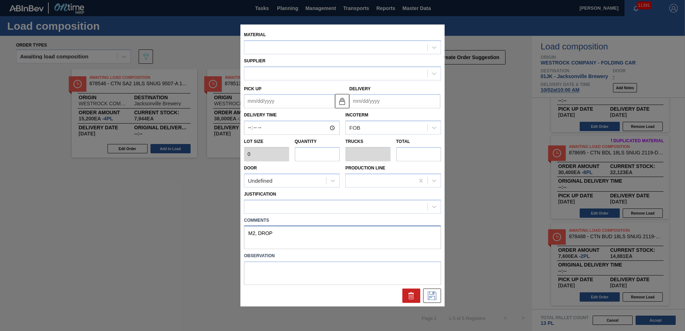
type input "7,600"
type up "[DATE]"
type input "[DATE]"
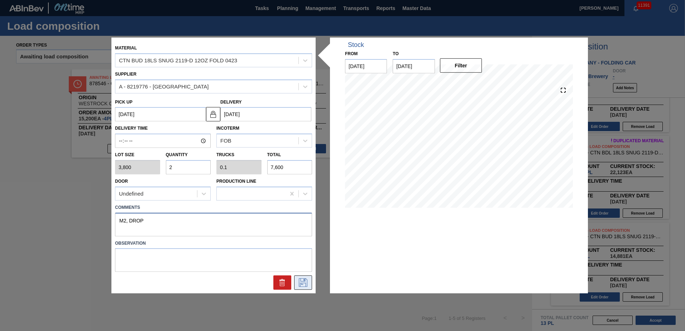
type textarea "M2, DROP"
click at [308, 280] on icon at bounding box center [303, 283] width 11 height 9
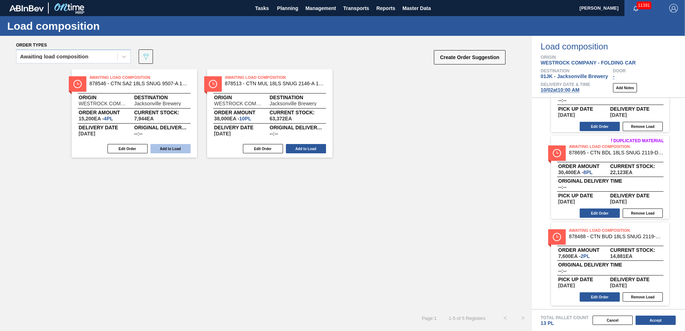
click at [165, 146] on button "Add to Load" at bounding box center [171, 148] width 40 height 9
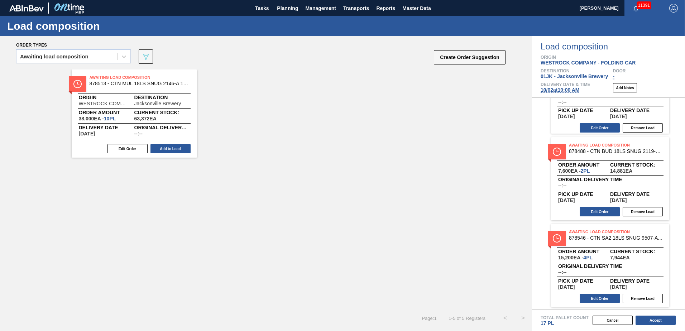
scroll to position [139, 0]
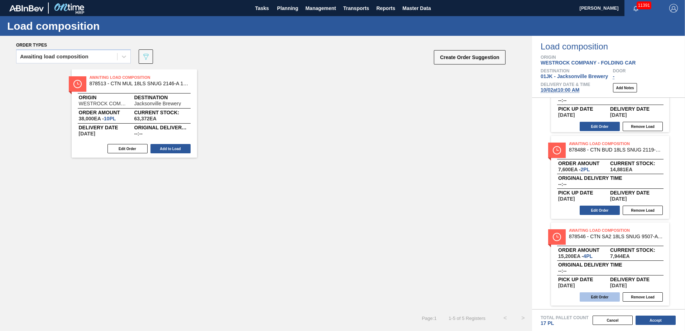
click at [610, 296] on button "Edit Order" at bounding box center [600, 297] width 40 height 9
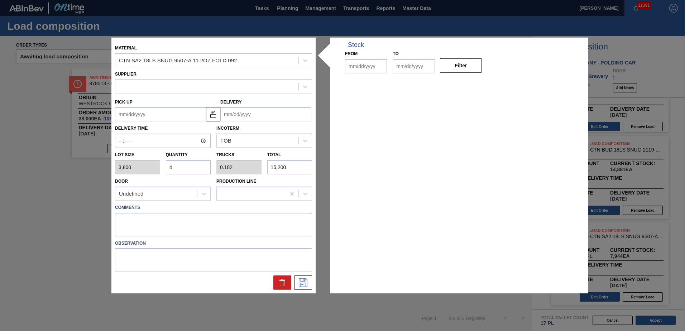
type input "3,800"
type input "4"
type input "0.182"
type input "15,200"
type up "[DATE]"
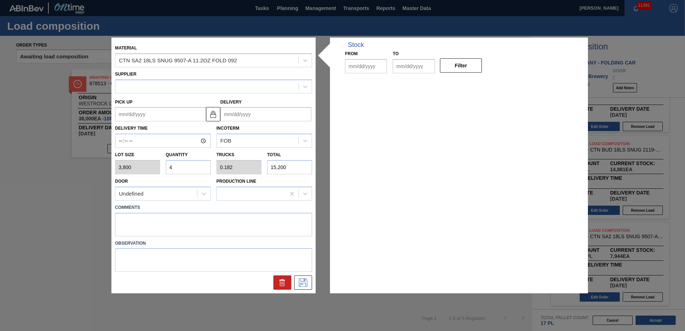
type input "[DATE]"
click at [150, 221] on textarea at bounding box center [213, 225] width 197 height 24
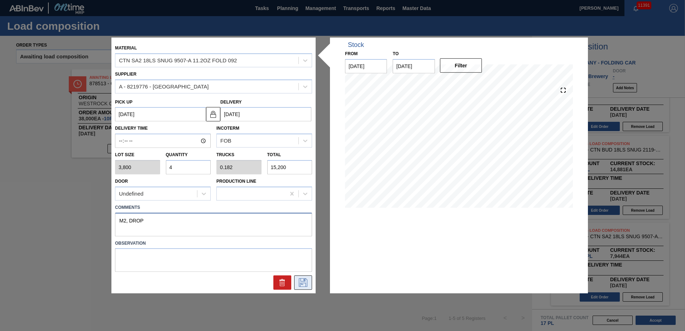
type textarea "M2, DROP"
click at [306, 288] on button at bounding box center [303, 283] width 18 height 14
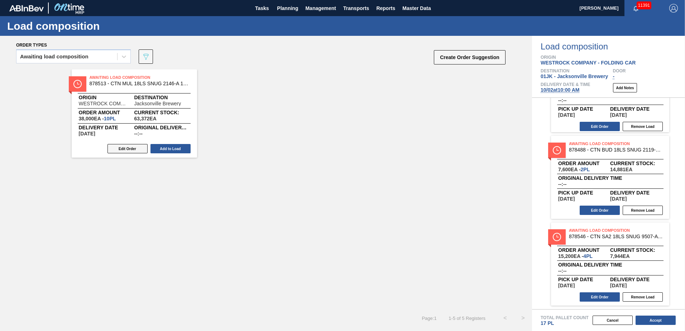
click at [135, 149] on button "Edit Order" at bounding box center [128, 148] width 40 height 9
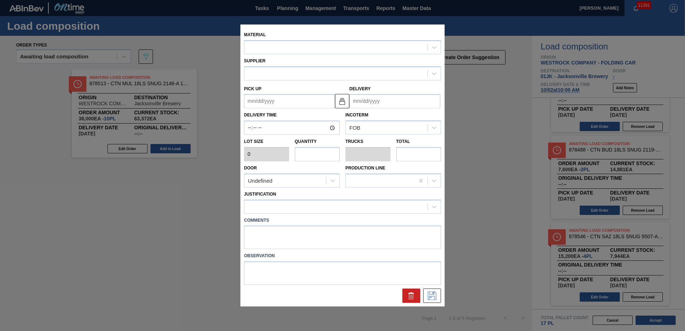
type input "3,800"
type input "10"
type input "0.455"
type input "38,000"
type up "[DATE]"
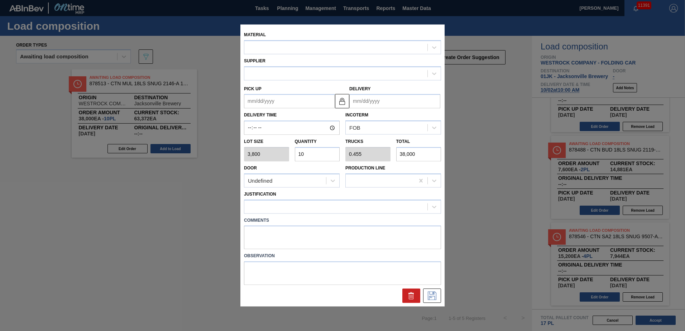
type input "[DATE]"
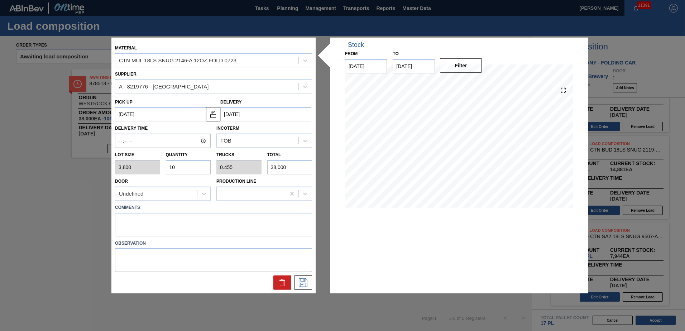
click at [196, 175] on div "Door Undefined Production Line" at bounding box center [213, 188] width 203 height 26
click at [194, 171] on input "10" at bounding box center [188, 167] width 45 height 14
type input "3"
type input "0.136"
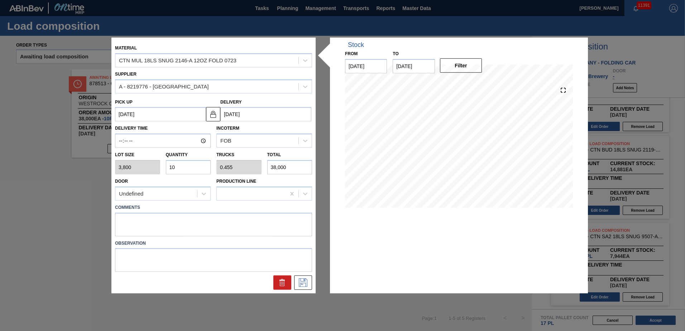
type input "11,400"
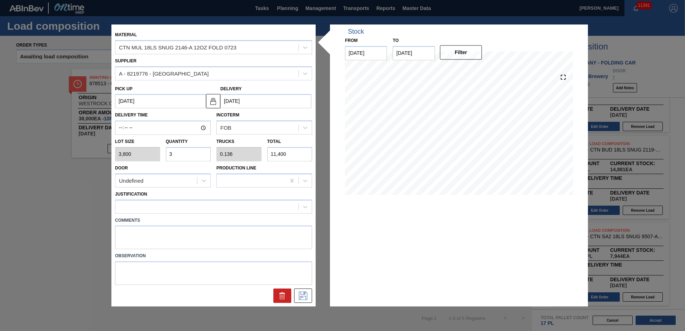
type input "3"
click at [191, 232] on textarea at bounding box center [213, 238] width 197 height 24
click at [191, 216] on label "Comments" at bounding box center [213, 220] width 197 height 10
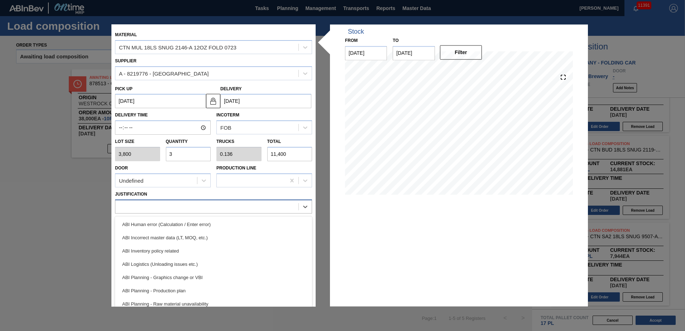
click at [193, 212] on div at bounding box center [206, 206] width 183 height 10
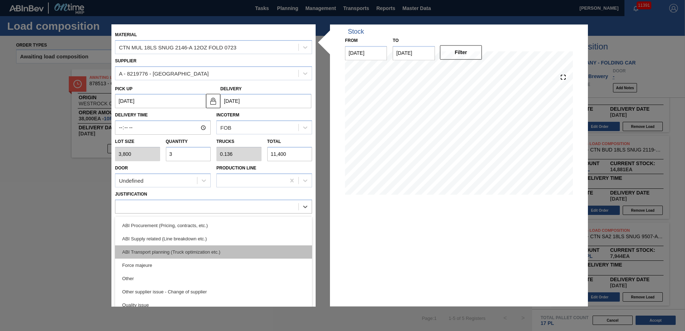
scroll to position [108, 0]
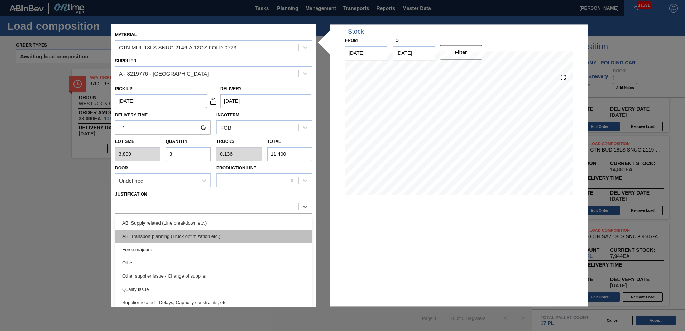
click at [205, 239] on div "ABI Transport planning (Truck optimization etc.)" at bounding box center [213, 236] width 197 height 13
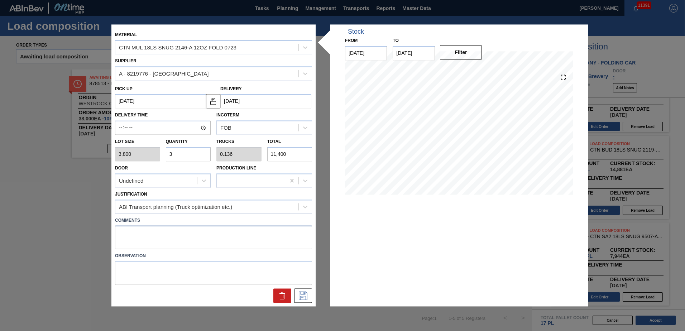
click at [196, 239] on textarea at bounding box center [213, 238] width 197 height 24
type textarea "NOSE, DROP"
click at [295, 298] on button at bounding box center [303, 296] width 18 height 14
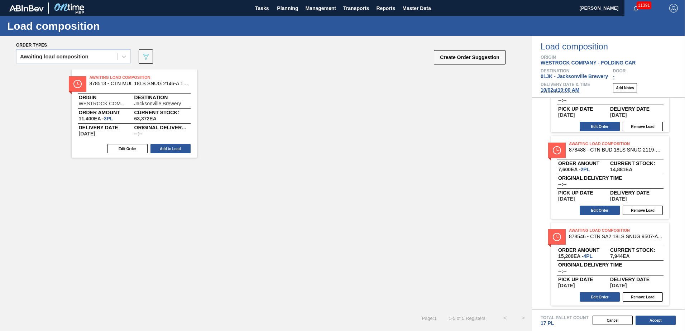
click at [160, 147] on button "Add to Load" at bounding box center [171, 148] width 40 height 9
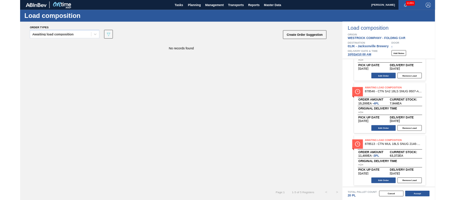
scroll to position [226, 0]
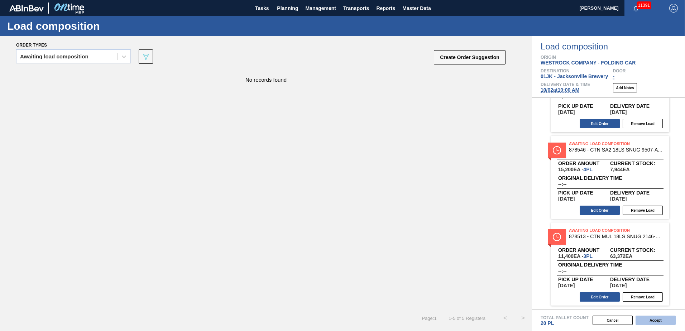
click at [657, 326] on div "Total Pallet Count 20 PL" at bounding box center [613, 321] width 144 height 11
click at [659, 321] on button "Accept" at bounding box center [656, 320] width 40 height 9
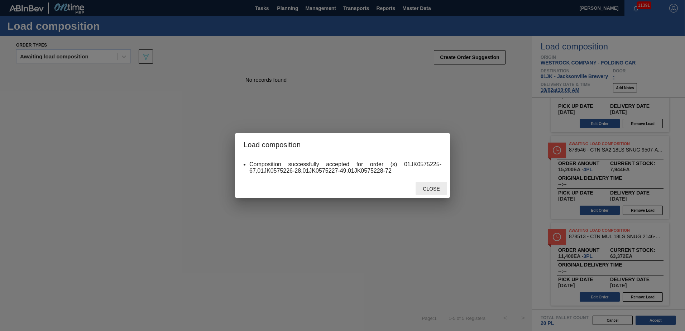
click at [431, 190] on span "Close" at bounding box center [431, 189] width 28 height 6
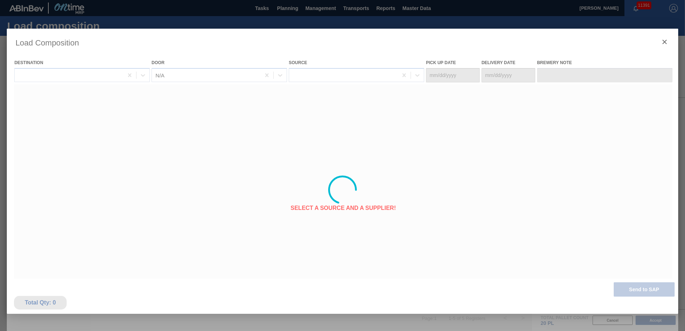
type Date "[DATE]"
